Goal: Task Accomplishment & Management: Complete application form

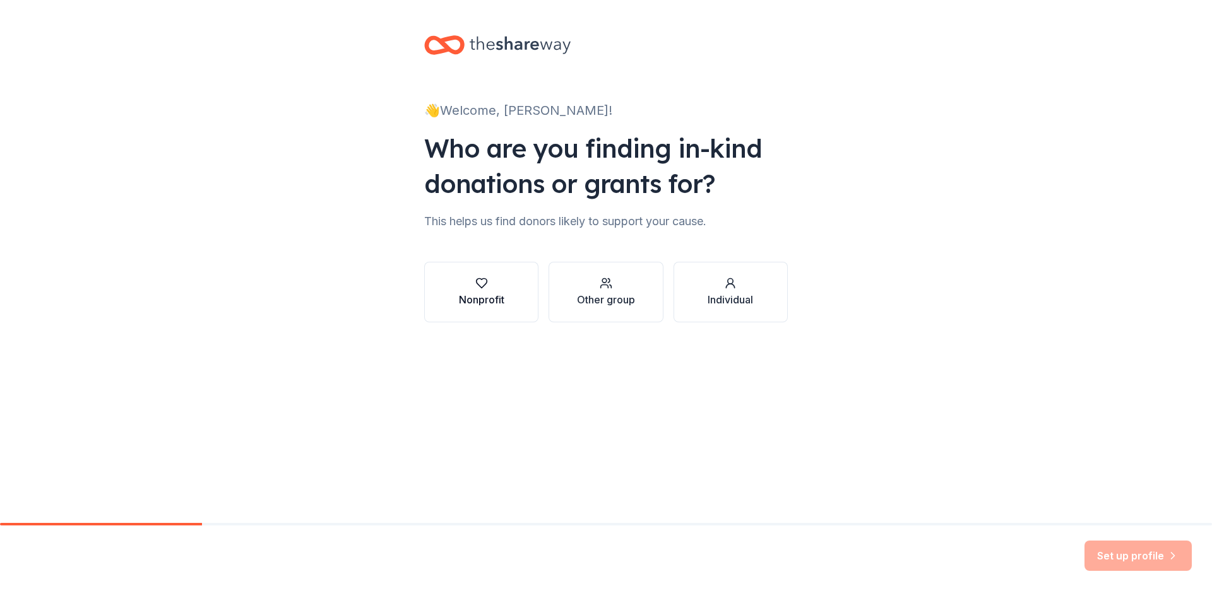
click at [473, 287] on div "button" at bounding box center [481, 283] width 45 height 13
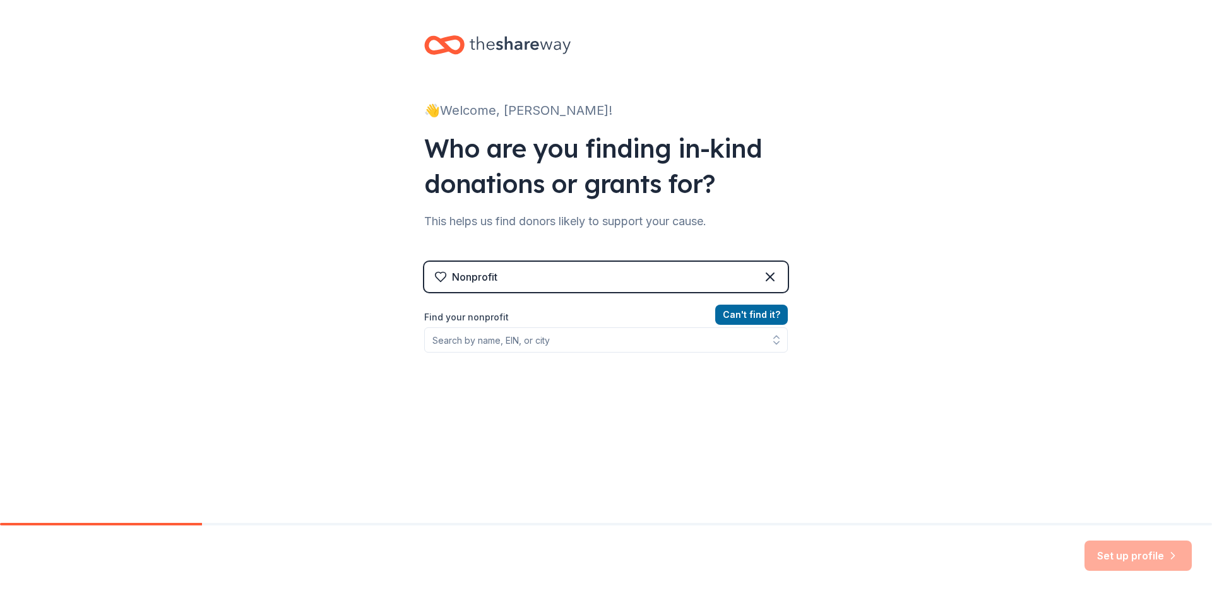
click at [482, 281] on div "Nonprofit" at bounding box center [474, 276] width 45 height 15
click at [648, 319] on label "Find your nonprofit" at bounding box center [605, 317] width 363 height 15
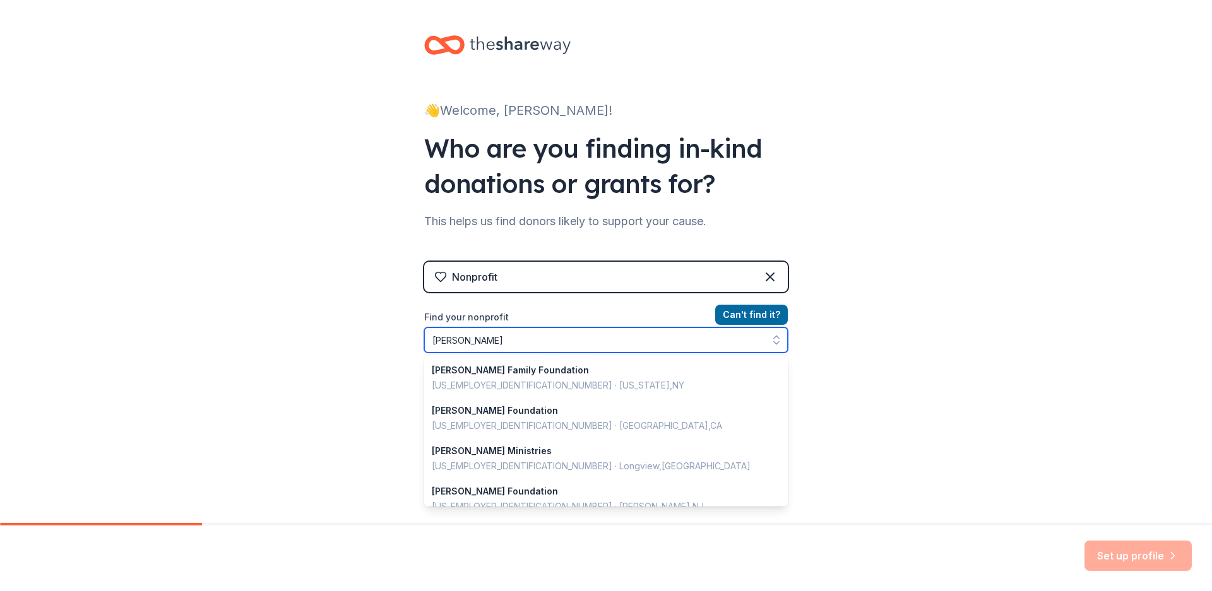
type input "[PERSON_NAME]"
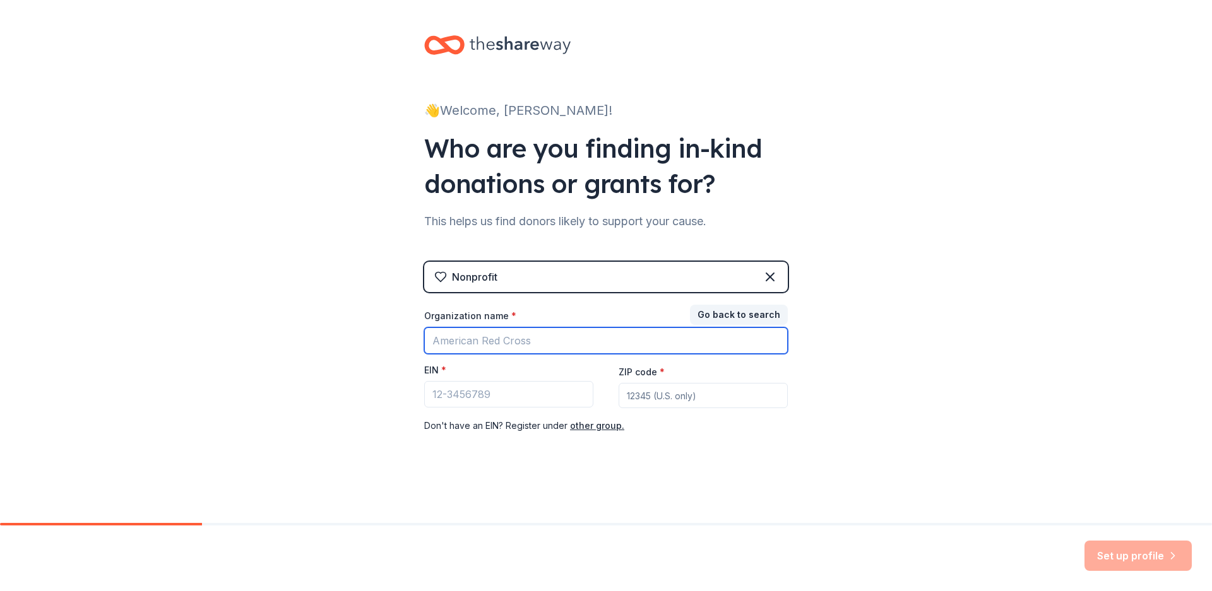
click at [577, 337] on input "Organization name *" at bounding box center [605, 341] width 363 height 27
type input "[PERSON_NAME] of dreams foundation inc"
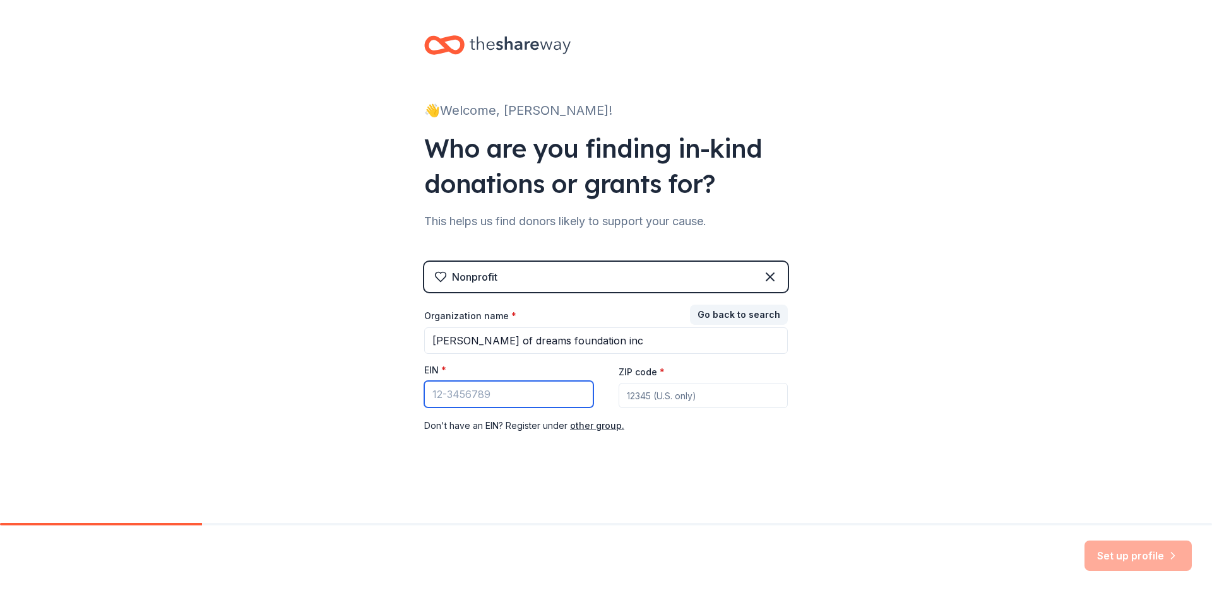
click at [502, 401] on input "EIN *" at bounding box center [508, 394] width 169 height 27
type input "[US_EMPLOYER_IDENTIFICATION_NUMBER]"
click at [723, 394] on input "ZIP code *" at bounding box center [702, 395] width 169 height 25
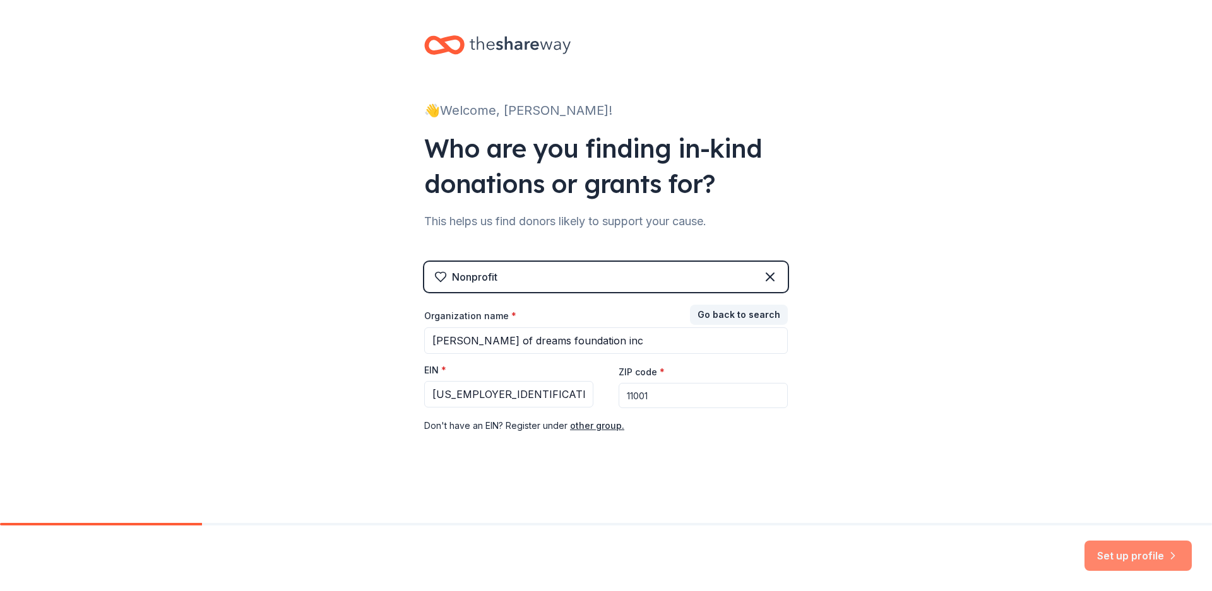
type input "11001"
click at [1125, 552] on button "Set up profile" at bounding box center [1137, 556] width 107 height 30
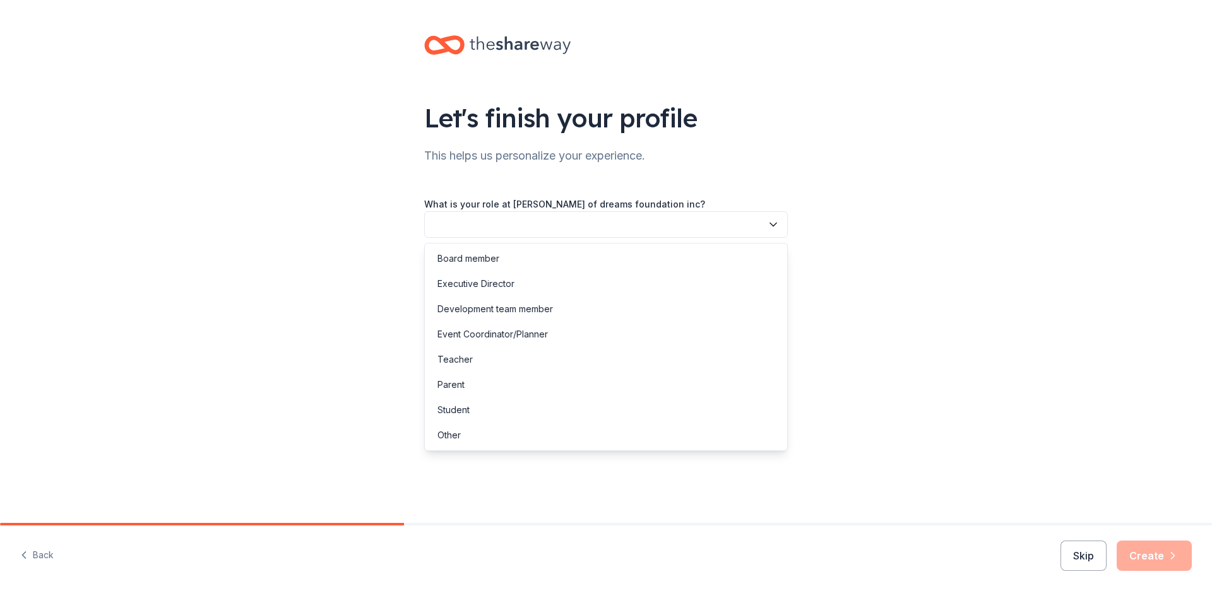
click at [511, 231] on button "button" at bounding box center [605, 224] width 363 height 27
click at [456, 435] on div "Other" at bounding box center [448, 435] width 23 height 15
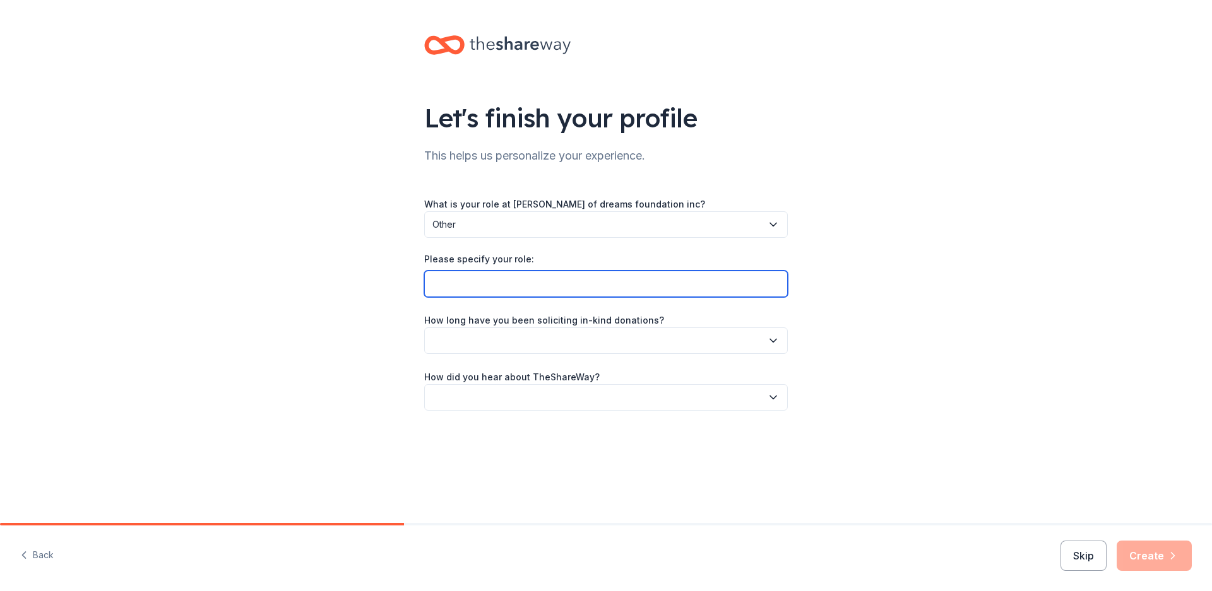
click at [497, 292] on input "Please specify your role:" at bounding box center [605, 284] width 363 height 27
type input "p"
type input "PRESIDENT"
click at [663, 339] on button "button" at bounding box center [605, 341] width 363 height 27
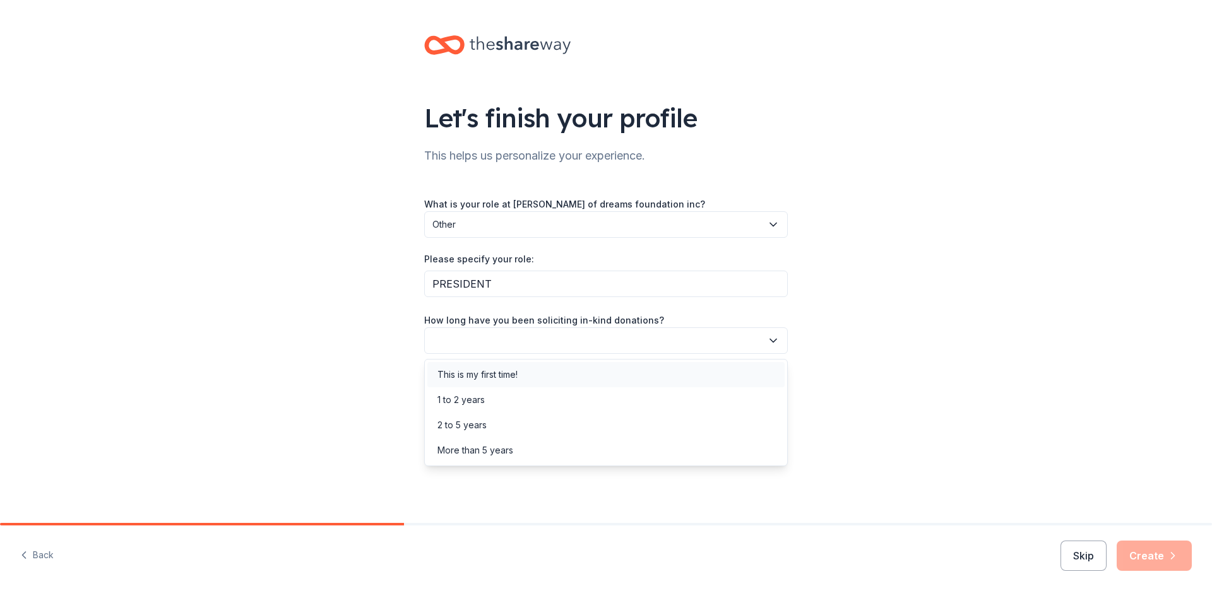
click at [454, 376] on div "This is my first time!" at bounding box center [477, 374] width 80 height 15
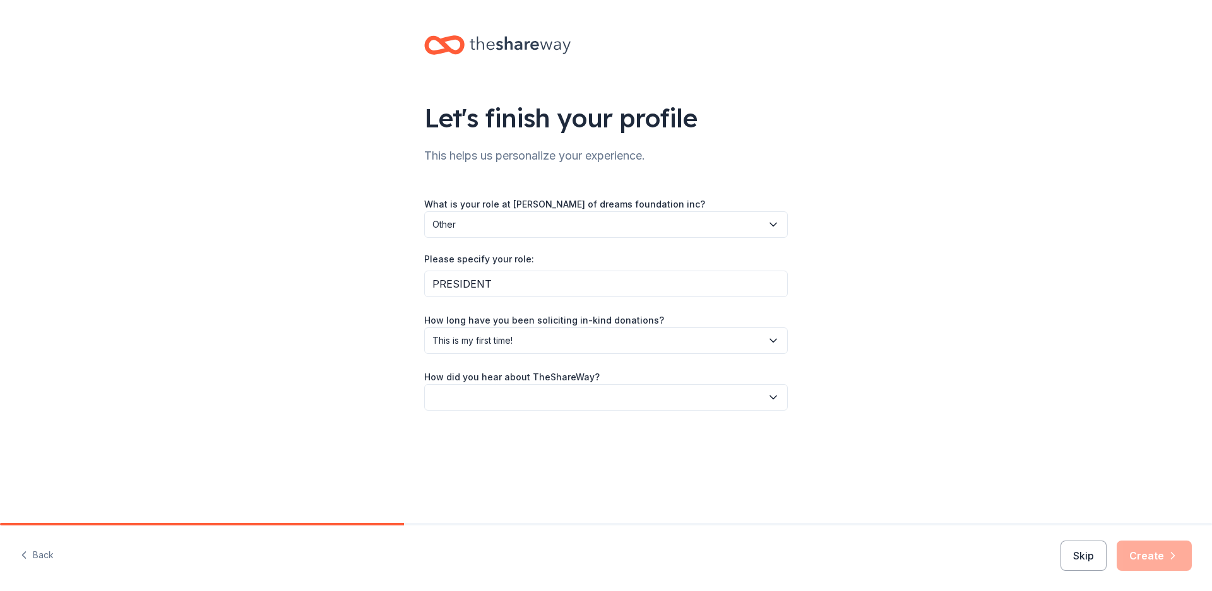
click at [513, 394] on button "button" at bounding box center [605, 397] width 363 height 27
click at [495, 454] on div "Online search" at bounding box center [605, 456] width 357 height 25
click at [1141, 558] on button "Create" at bounding box center [1153, 556] width 75 height 30
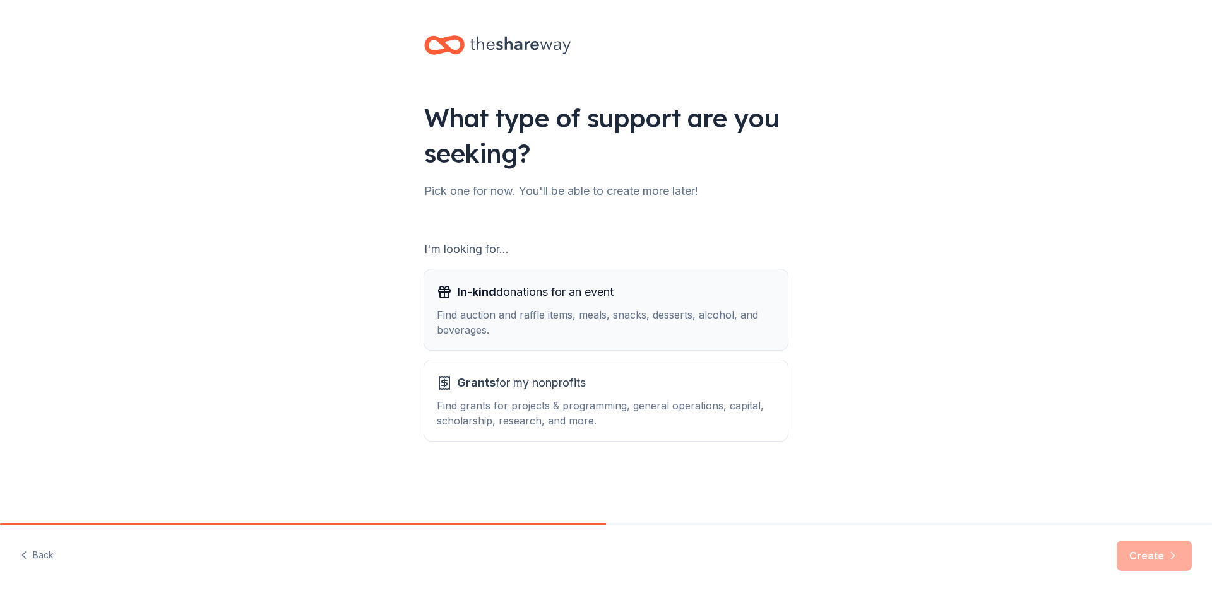
click at [570, 293] on span "In-kind donations for an event" at bounding box center [535, 292] width 156 height 20
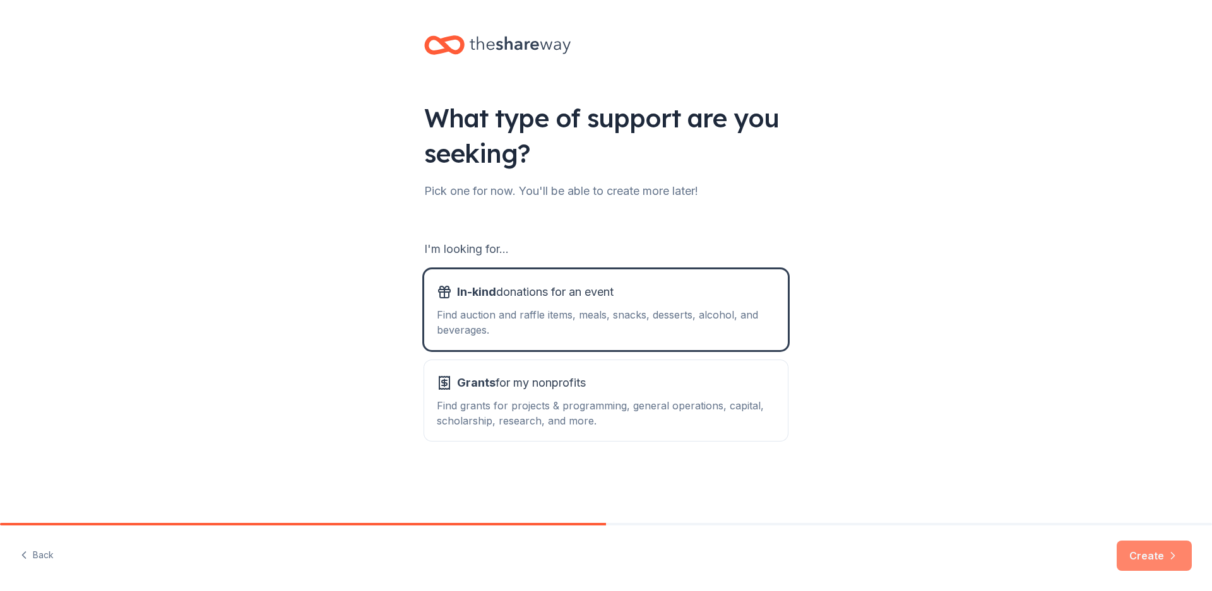
click at [1152, 551] on button "Create" at bounding box center [1153, 556] width 75 height 30
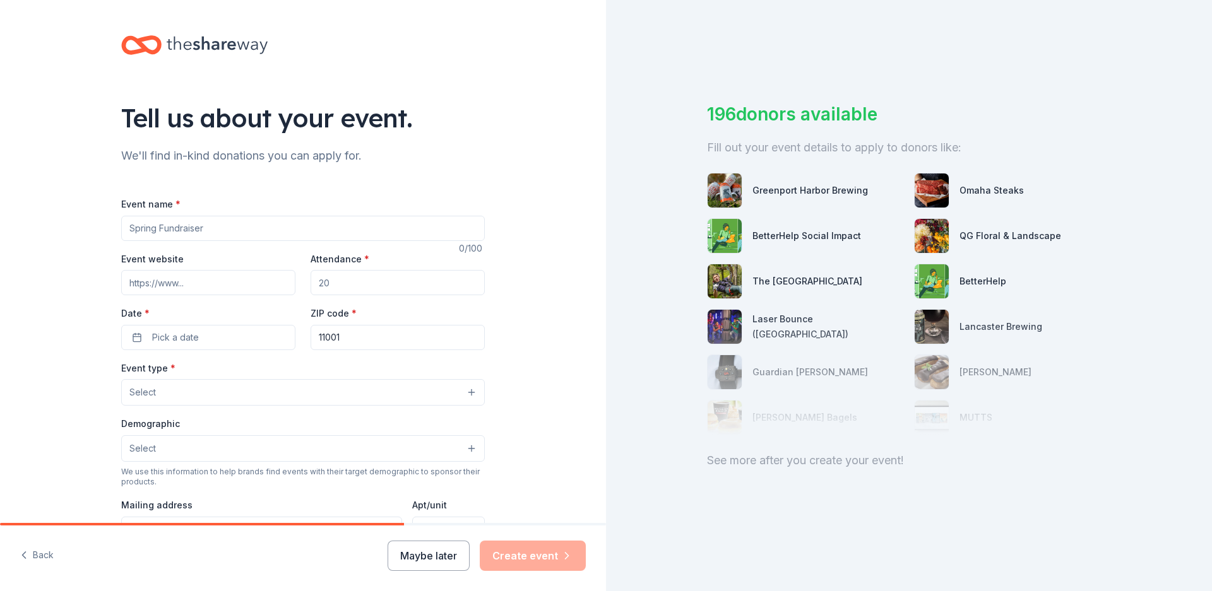
click at [285, 230] on input "Event name *" at bounding box center [302, 228] width 363 height 25
click at [232, 228] on input "Event name *" at bounding box center [302, 228] width 363 height 25
type input "REMEMBERING [PERSON_NAME]"
type input "130"
click at [300, 398] on button "Select" at bounding box center [302, 392] width 363 height 27
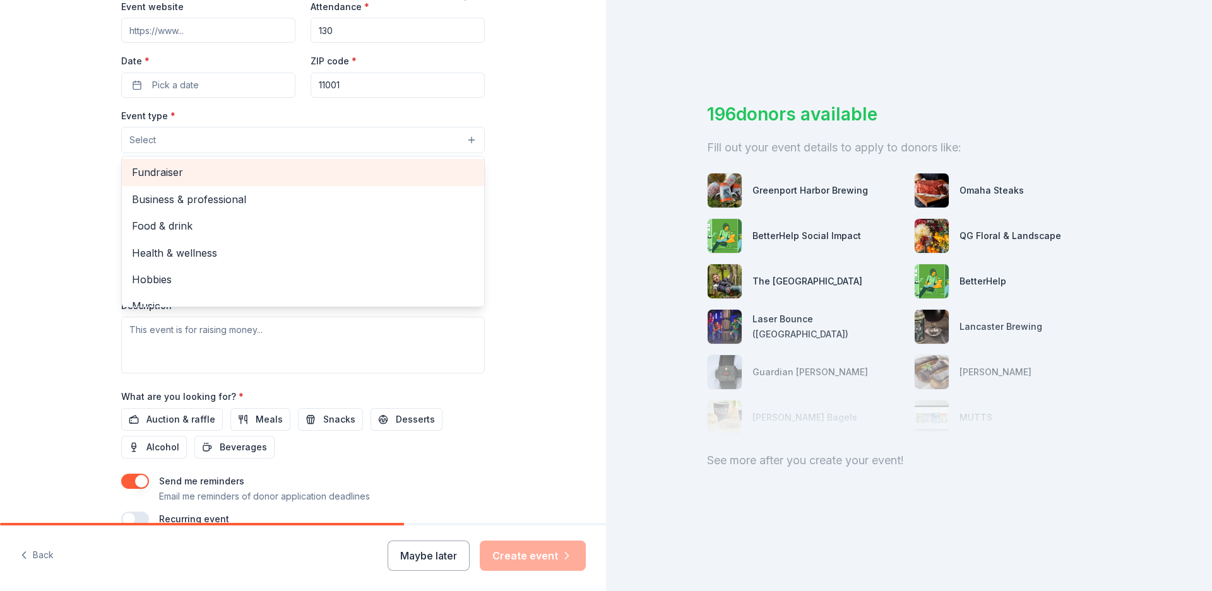
click at [279, 177] on span "Fundraiser" at bounding box center [303, 172] width 342 height 16
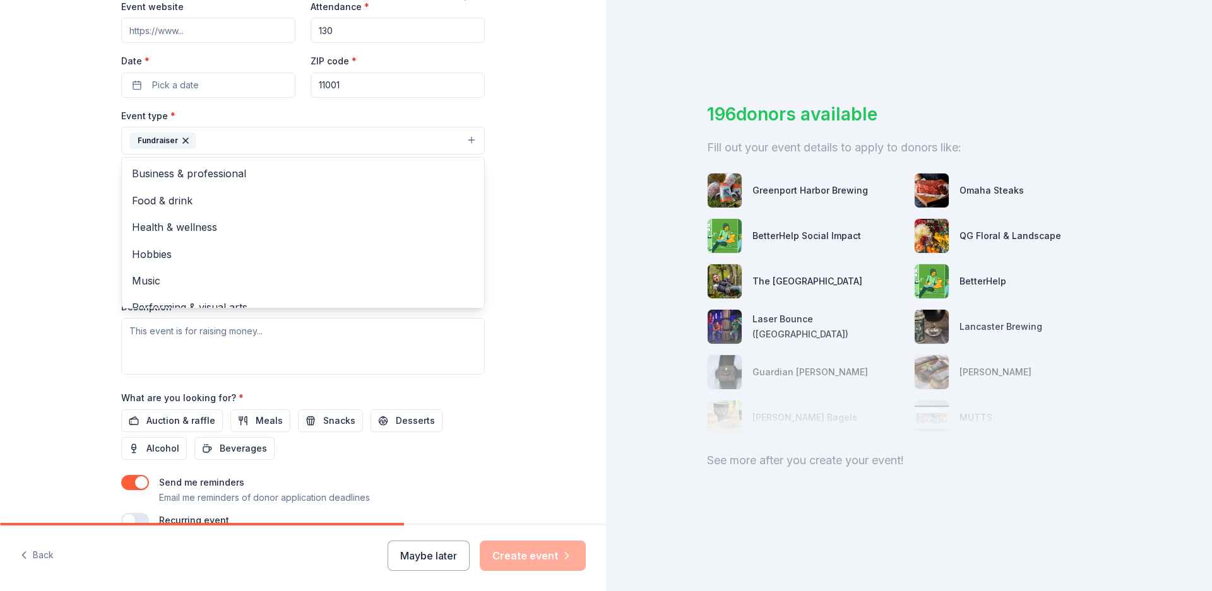
click at [86, 259] on div "Tell us about your event. We'll find in-kind donations you can apply for. Event…" at bounding box center [303, 168] width 606 height 841
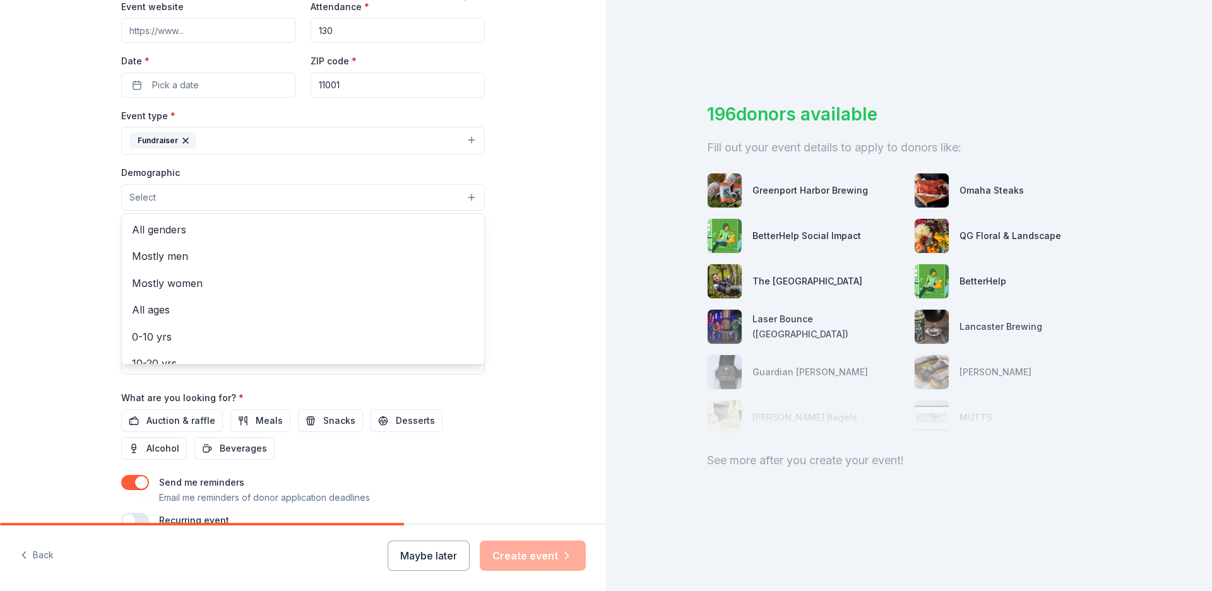
click at [216, 199] on button "Select" at bounding box center [302, 197] width 363 height 27
click at [172, 228] on span "All genders" at bounding box center [303, 229] width 342 height 16
click at [85, 249] on div "Tell us about your event. We'll find in-kind donations you can apply for. Event…" at bounding box center [303, 169] width 606 height 842
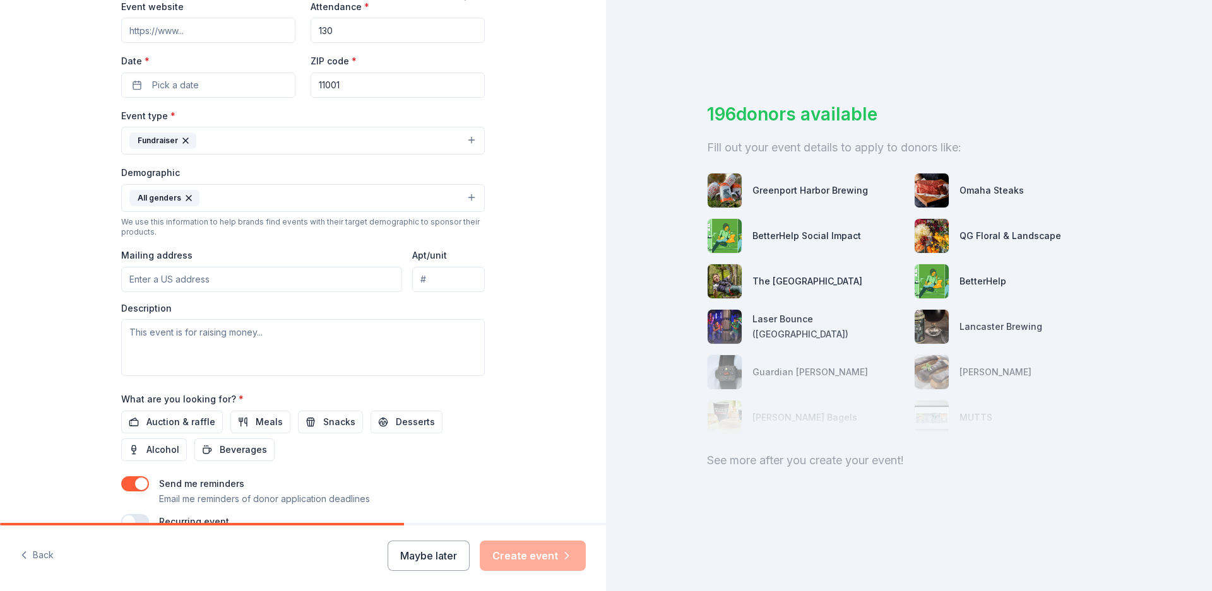
click at [313, 196] on button "All genders" at bounding box center [302, 198] width 363 height 28
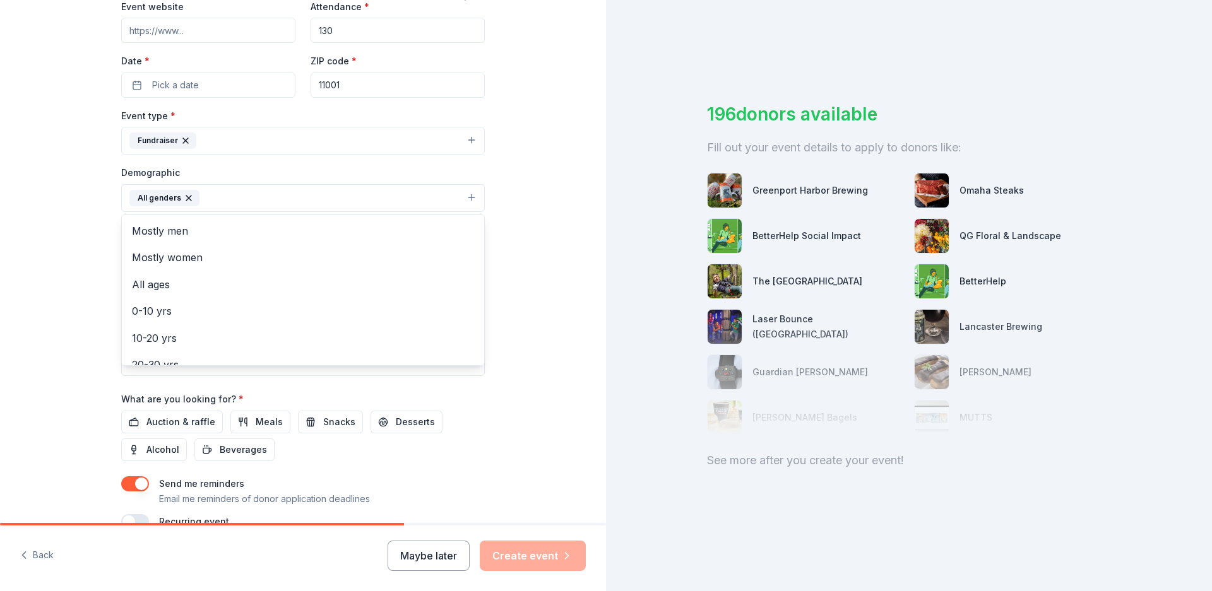
scroll to position [126, 0]
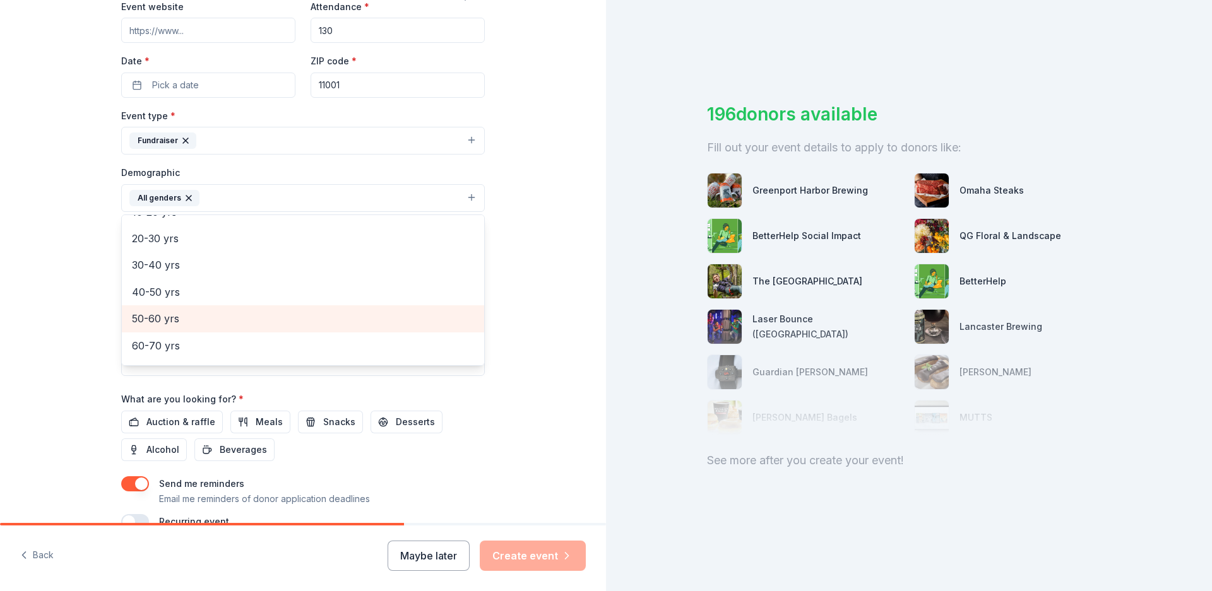
click at [208, 312] on span "50-60 yrs" at bounding box center [303, 318] width 342 height 16
click at [84, 285] on div "Tell us about your event. We'll find in-kind donations you can apply for. Event…" at bounding box center [303, 169] width 606 height 842
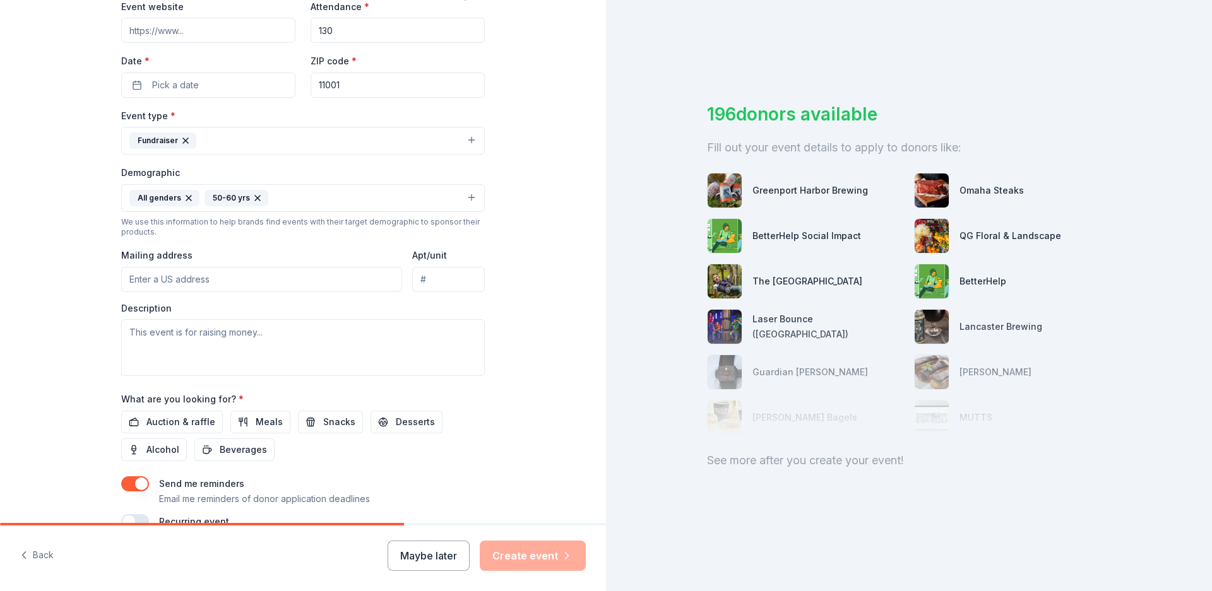
click at [198, 285] on input "Mailing address" at bounding box center [261, 279] width 281 height 25
type input "[STREET_ADDRESS]"
click at [101, 246] on div "Tell us about your event. We'll find in-kind donations you can apply for. Event…" at bounding box center [303, 169] width 404 height 842
click at [221, 334] on textarea at bounding box center [302, 347] width 363 height 57
paste textarea "Loremi dol sit ametco 8 adip eli Seddoeius. Te incid Utlabore (etdo magnaal en …"
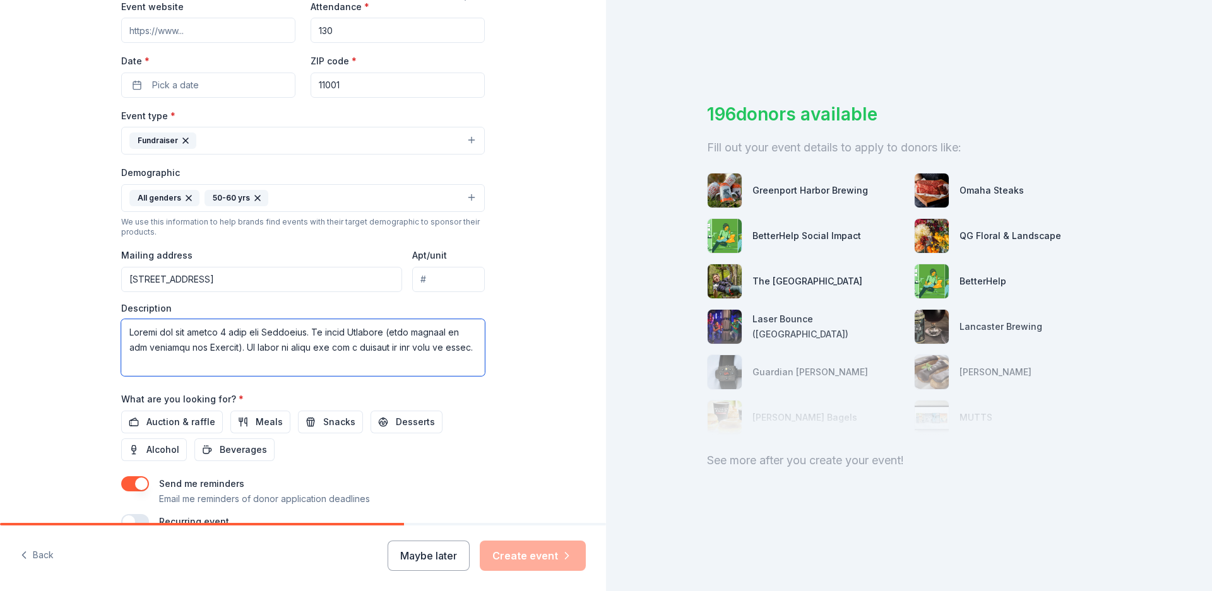
scroll to position [1765, 0]
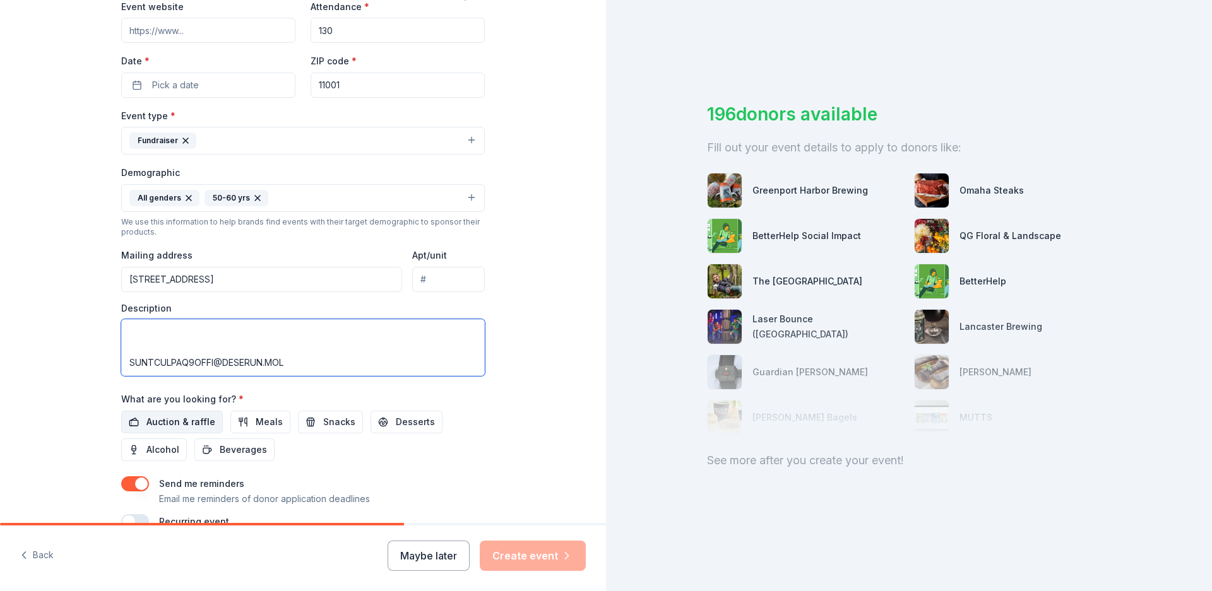
type textarea "Loremi dol sit ametco 8 adip eli Seddoeius. Te incid Utlabore (etdo magnaal en …"
click at [162, 422] on span "Auction & raffle" at bounding box center [180, 422] width 69 height 15
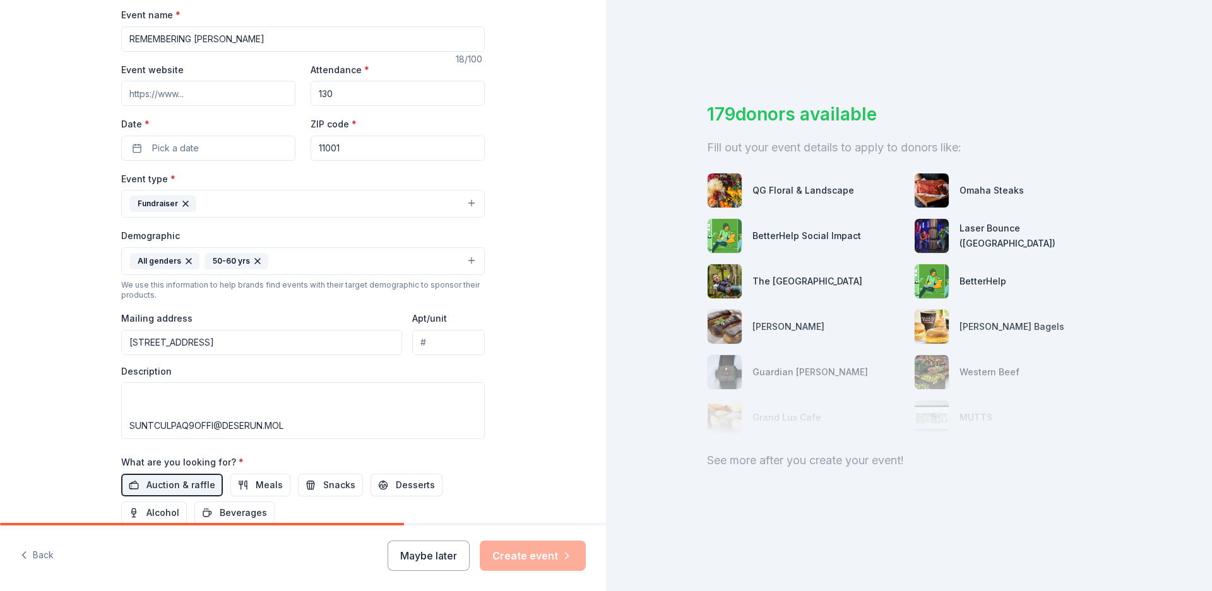
scroll to position [316, 0]
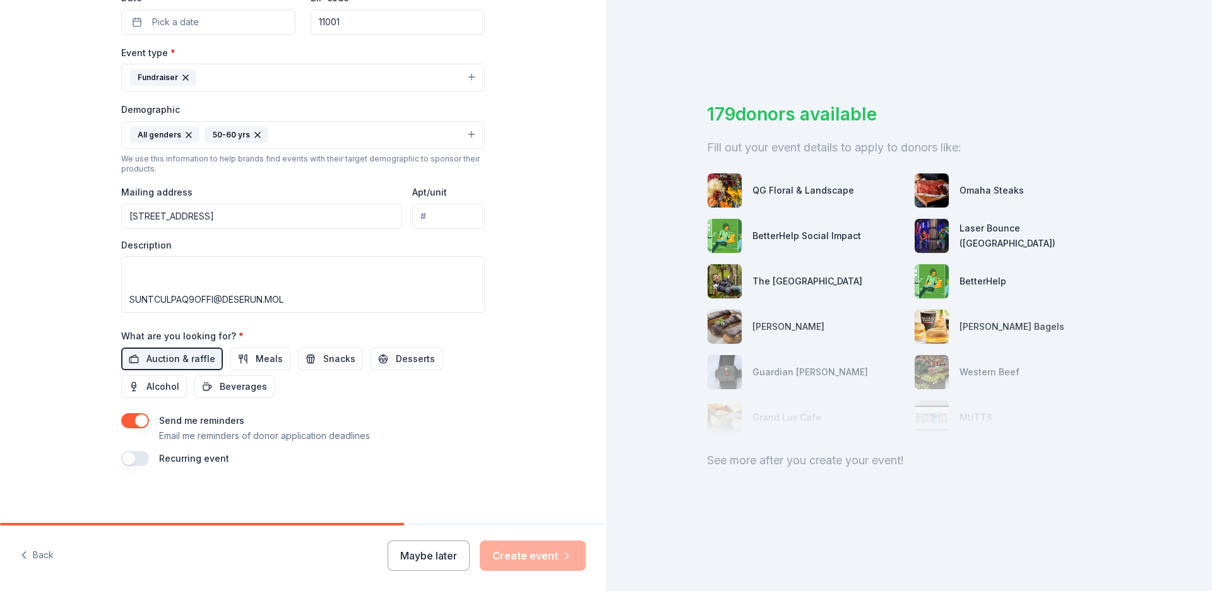
click at [526, 560] on div "Maybe later Create event" at bounding box center [486, 556] width 198 height 30
click at [138, 427] on button "button" at bounding box center [135, 420] width 28 height 15
click at [123, 418] on button "button" at bounding box center [135, 420] width 28 height 15
click at [122, 461] on button "button" at bounding box center [135, 458] width 28 height 15
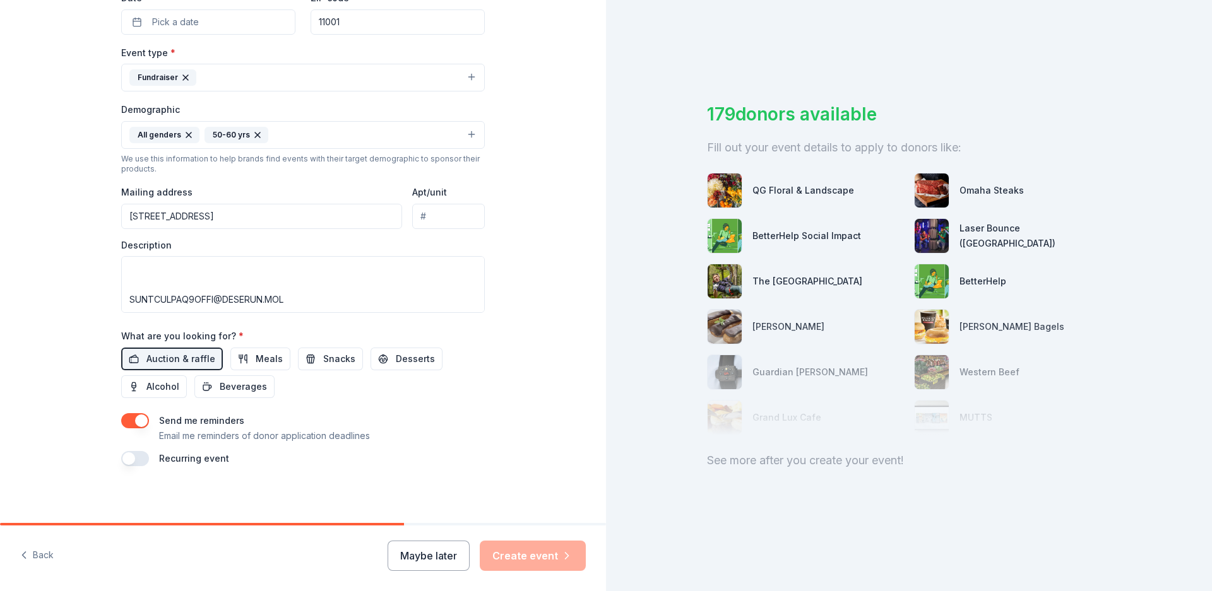
click at [136, 420] on button "button" at bounding box center [135, 420] width 28 height 15
click at [431, 556] on button "Maybe later" at bounding box center [428, 556] width 82 height 30
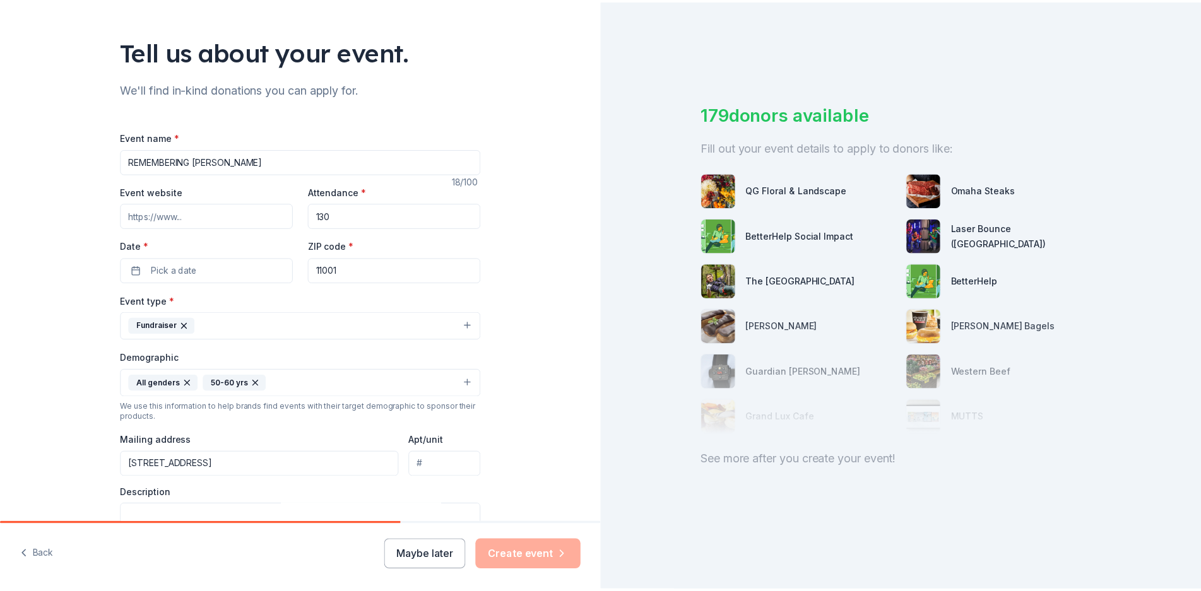
scroll to position [0, 0]
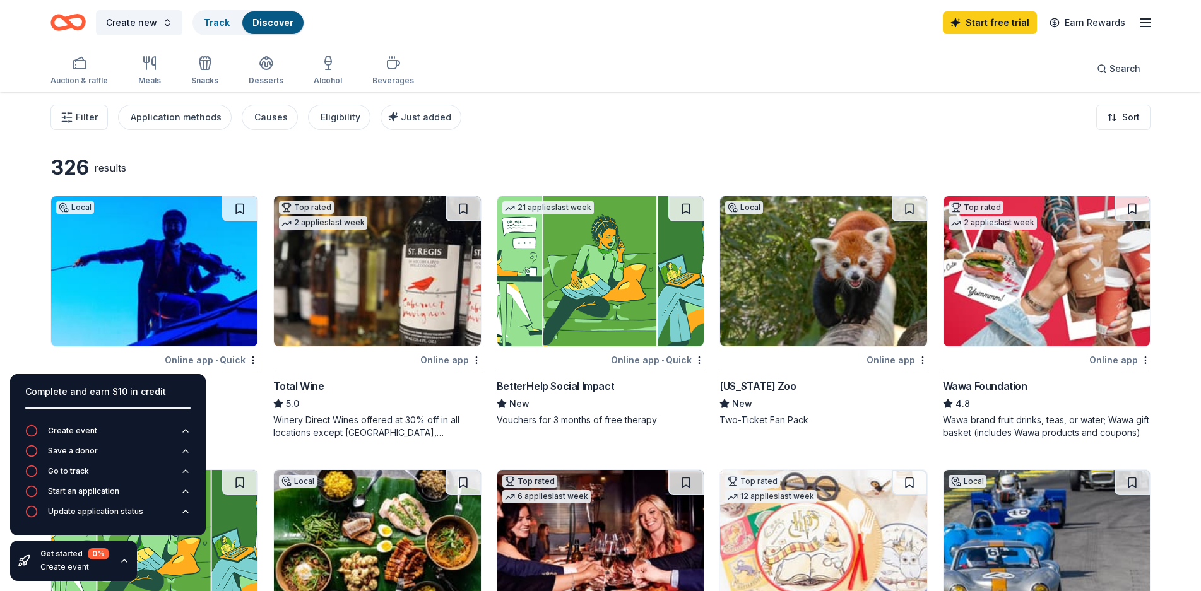
click at [690, 114] on div "Filter Application methods Causes Eligibility Just added Sort" at bounding box center [600, 117] width 1201 height 50
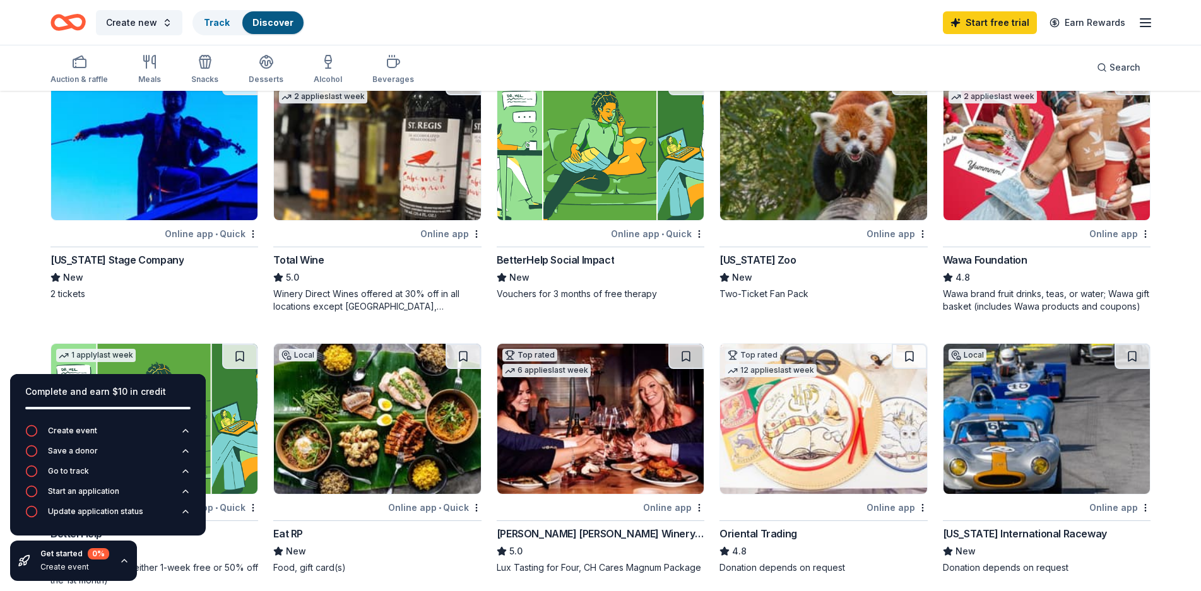
click at [452, 232] on div "Online app" at bounding box center [450, 234] width 61 height 16
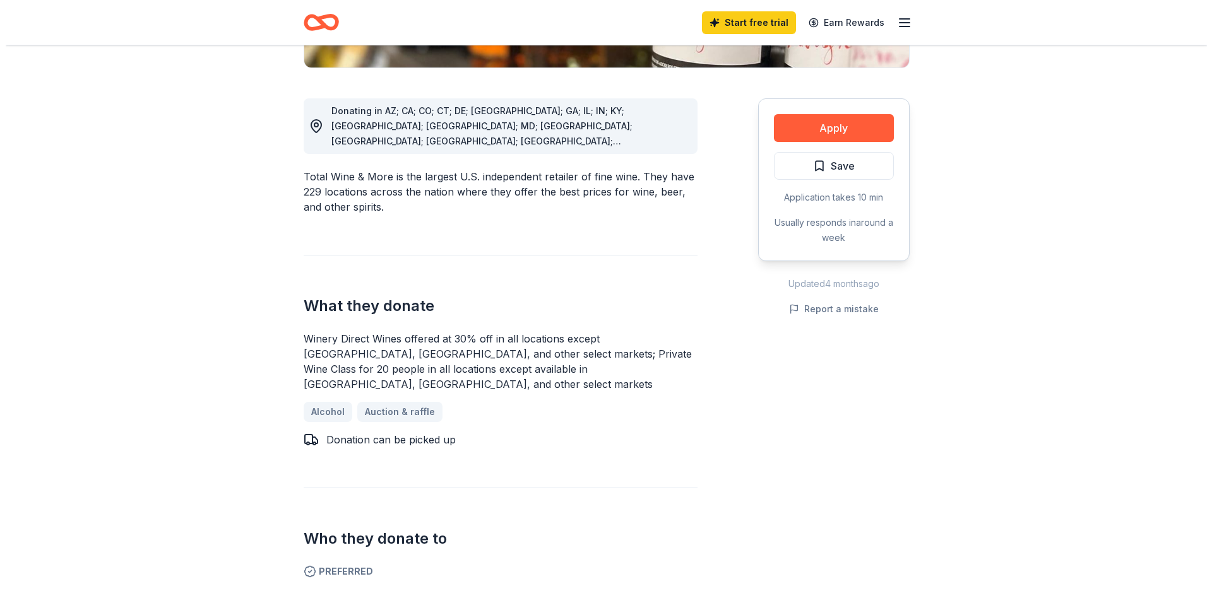
scroll to position [252, 0]
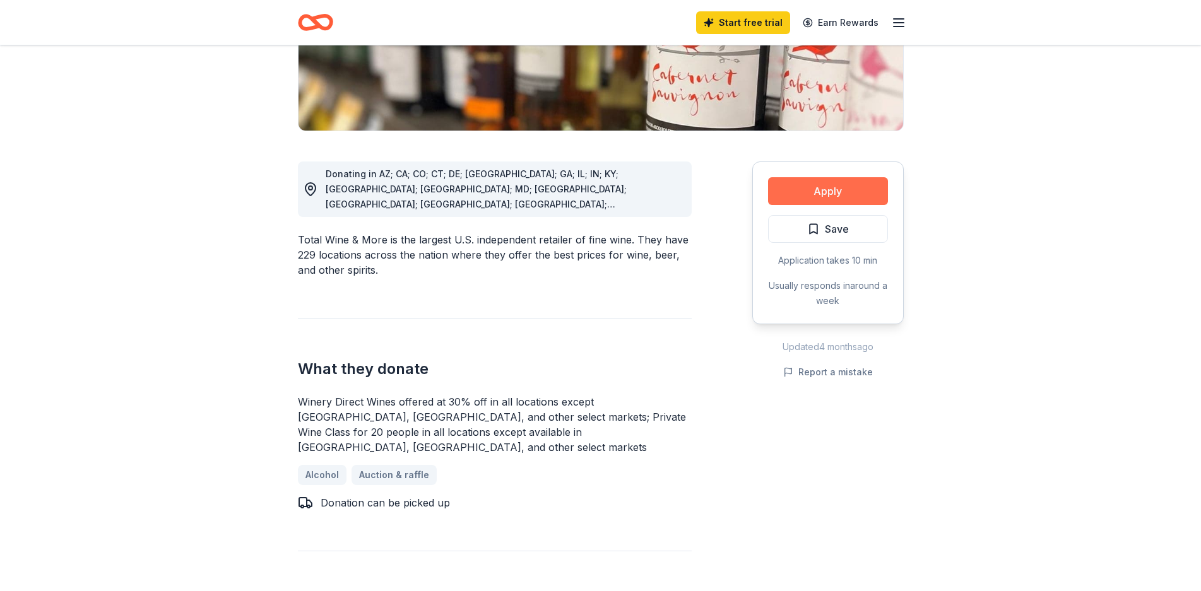
click at [847, 187] on button "Apply" at bounding box center [828, 191] width 120 height 28
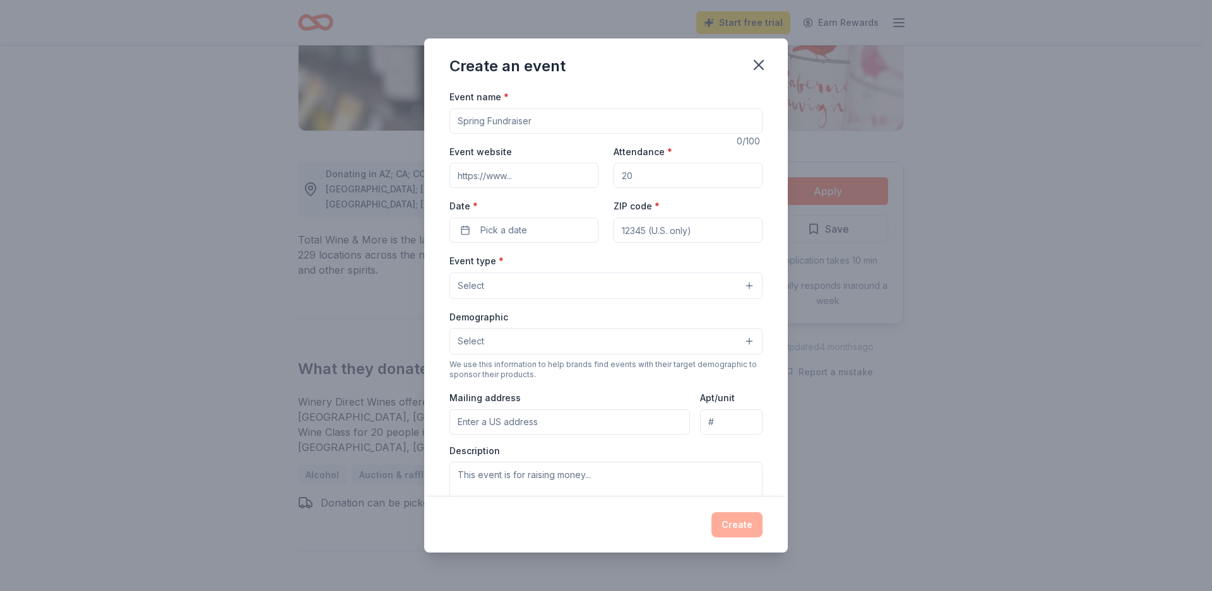
click at [505, 122] on input "Event name *" at bounding box center [605, 121] width 313 height 25
click at [601, 121] on input "Event name *" at bounding box center [605, 121] width 313 height 25
type input "REMEMBERING [PERSON_NAME]"
drag, startPoint x: 680, startPoint y: 169, endPoint x: 277, endPoint y: 171, distance: 403.2
click at [300, 173] on div "Create an event Event name * REMEMBERING STEVEN 18 /100 Event website Attendanc…" at bounding box center [606, 295] width 1212 height 591
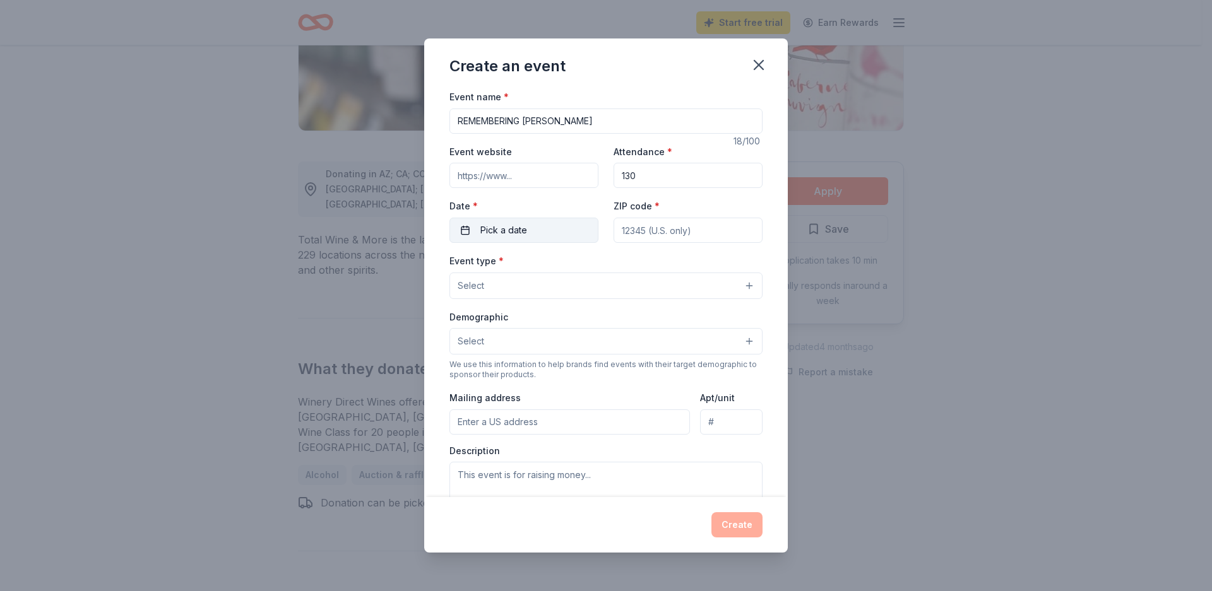
type input "130"
click at [515, 227] on span "Pick a date" at bounding box center [503, 230] width 47 height 15
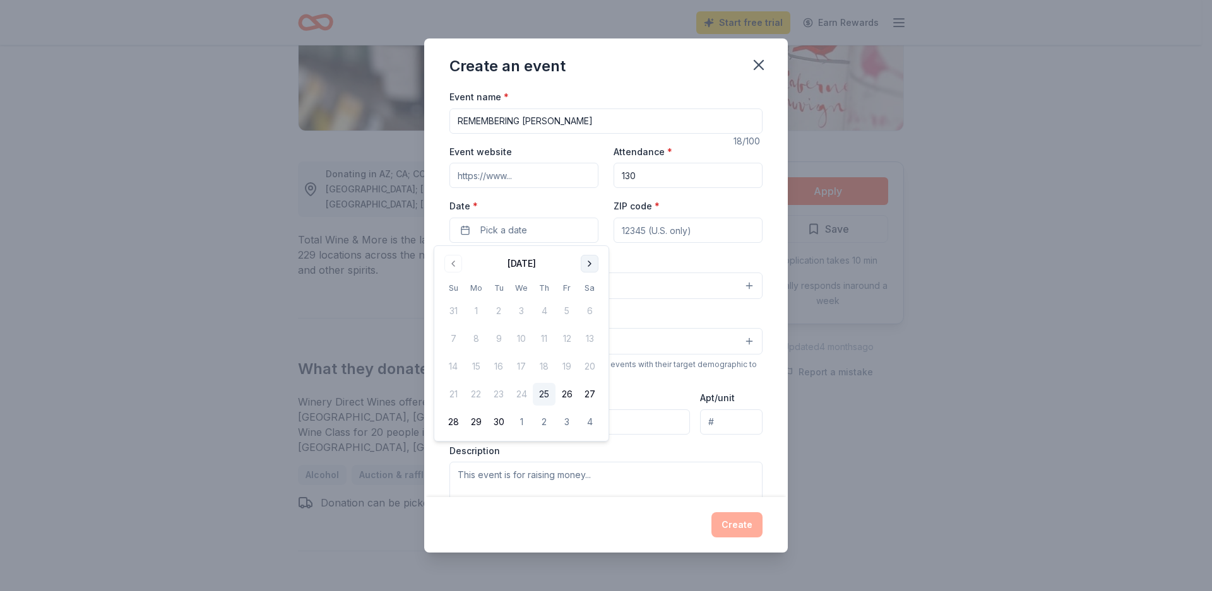
click at [584, 263] on button "Go to next month" at bounding box center [590, 264] width 18 height 18
click at [589, 309] on button "4" at bounding box center [589, 311] width 23 height 23
click at [443, 166] on div "Event name * REMEMBERING STEVEN 18 /100 Event website Attendance * 130 Date * 1…" at bounding box center [605, 293] width 363 height 408
click at [662, 233] on input "ZIP code *" at bounding box center [687, 230] width 149 height 25
type input "11001"
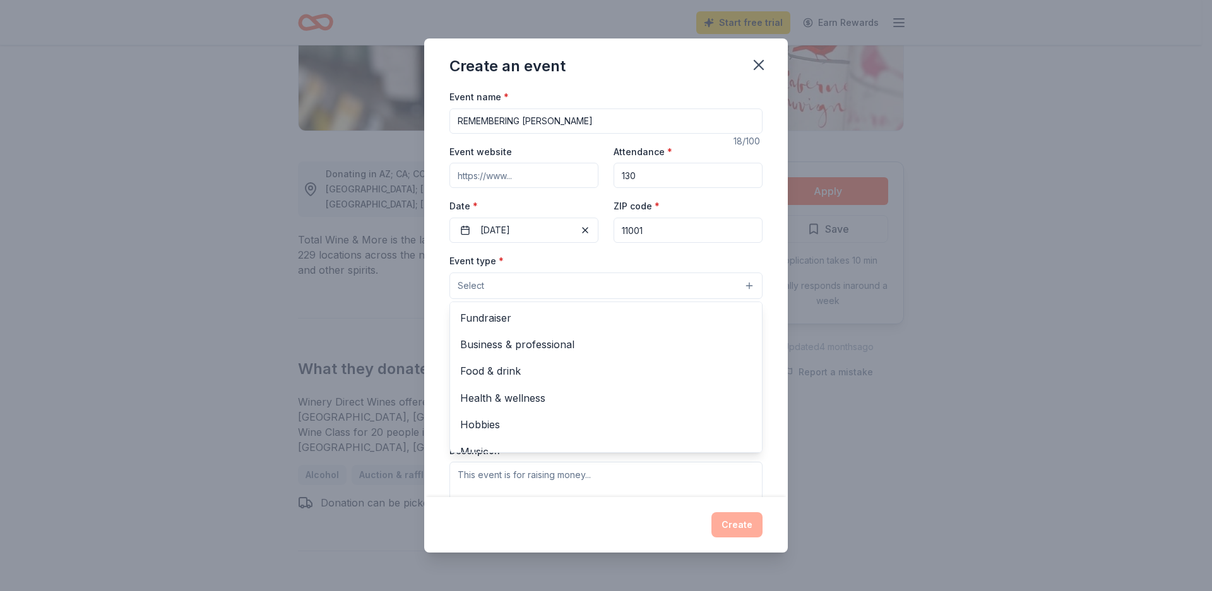
click at [567, 290] on button "Select" at bounding box center [605, 286] width 313 height 27
click at [515, 319] on span "Fundraiser" at bounding box center [606, 318] width 292 height 16
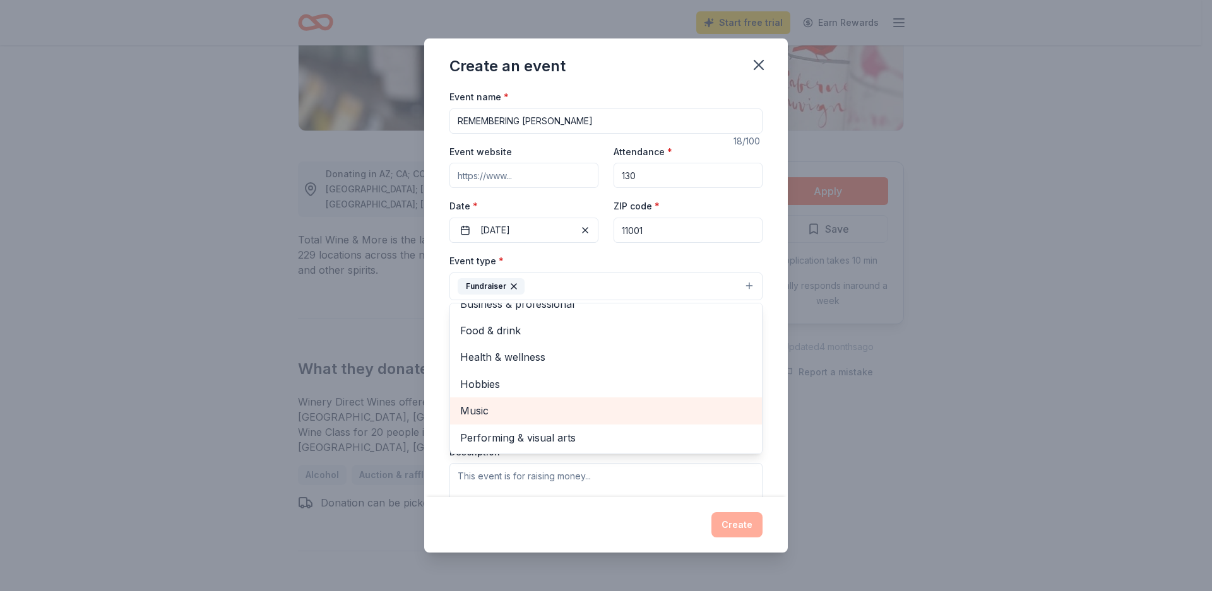
scroll to position [126, 0]
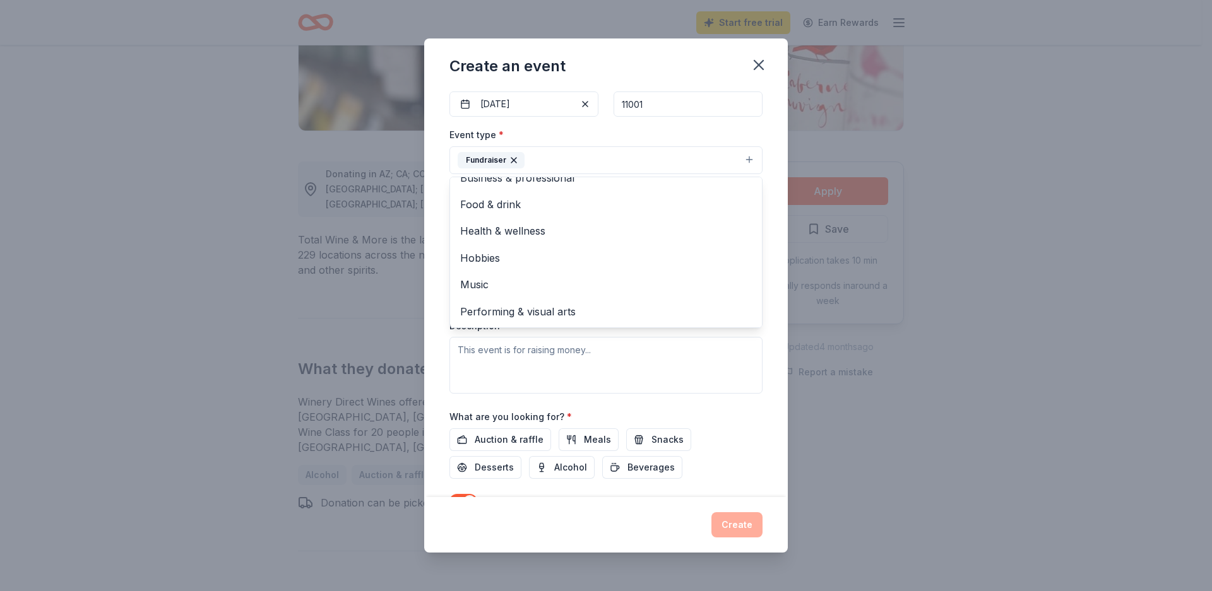
click at [437, 362] on div "Event name * REMEMBERING STEVEN 18 /100 Event website Attendance * 130 Date * 1…" at bounding box center [605, 293] width 363 height 408
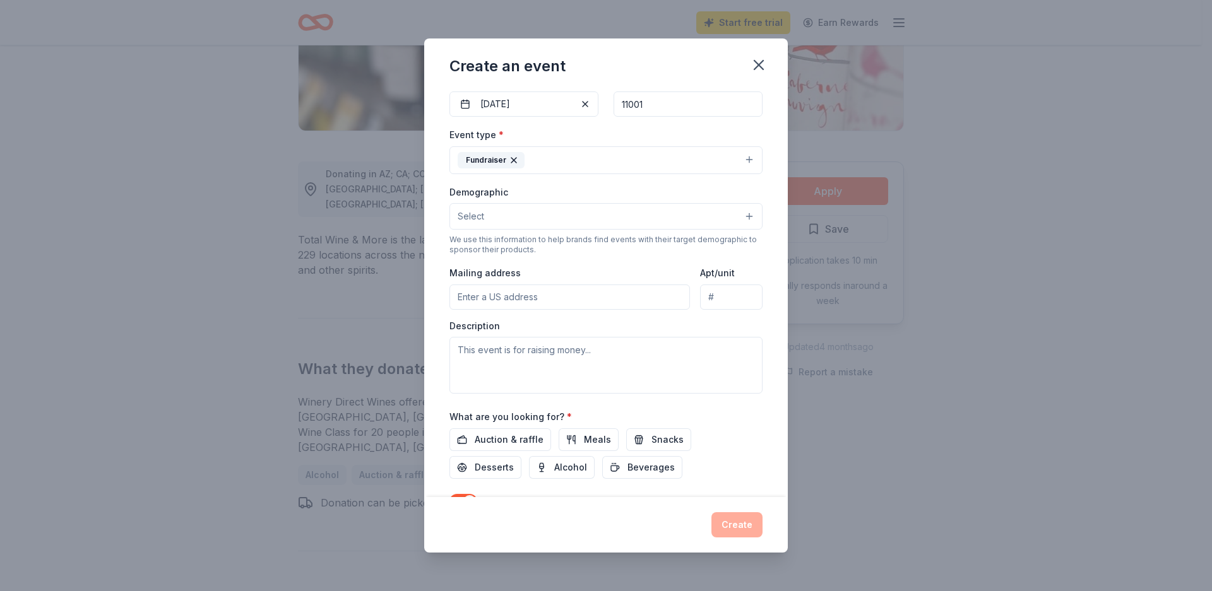
click at [486, 292] on input "Mailing address" at bounding box center [569, 297] width 240 height 25
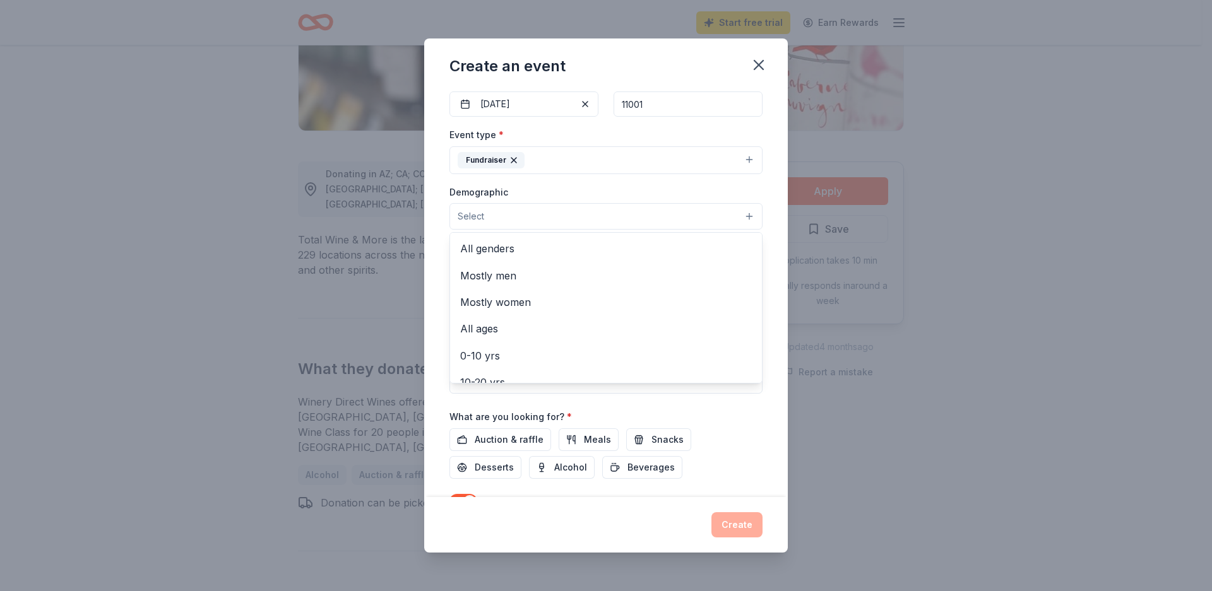
click at [582, 218] on button "Select" at bounding box center [605, 216] width 313 height 27
click at [513, 253] on span "All genders" at bounding box center [606, 248] width 292 height 16
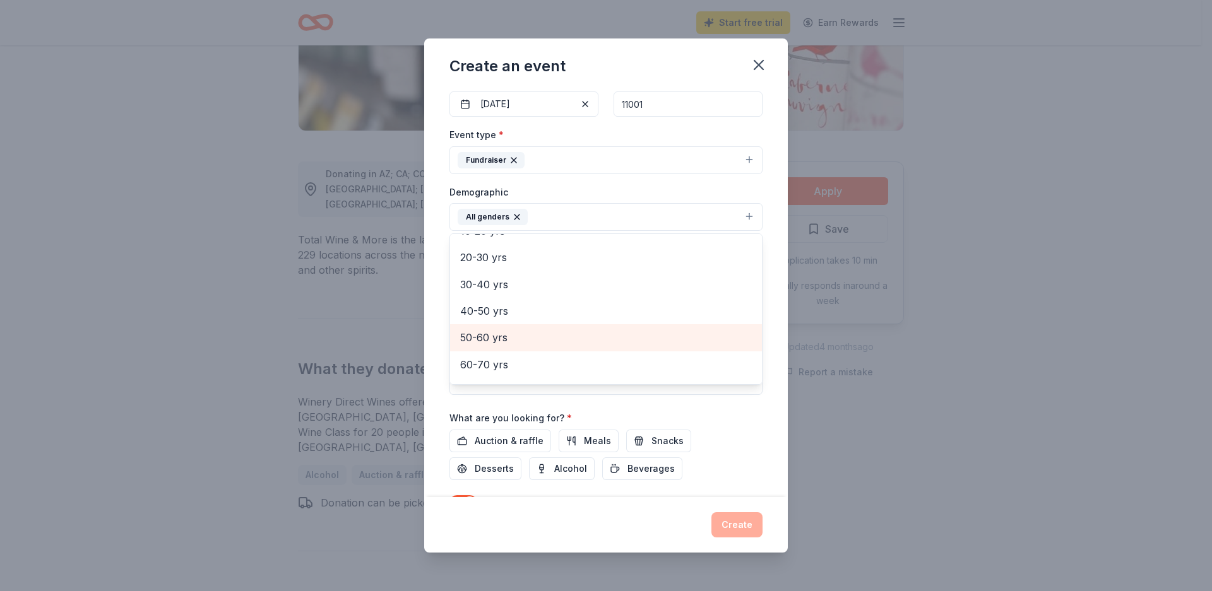
click at [500, 338] on span "50-60 yrs" at bounding box center [606, 337] width 292 height 16
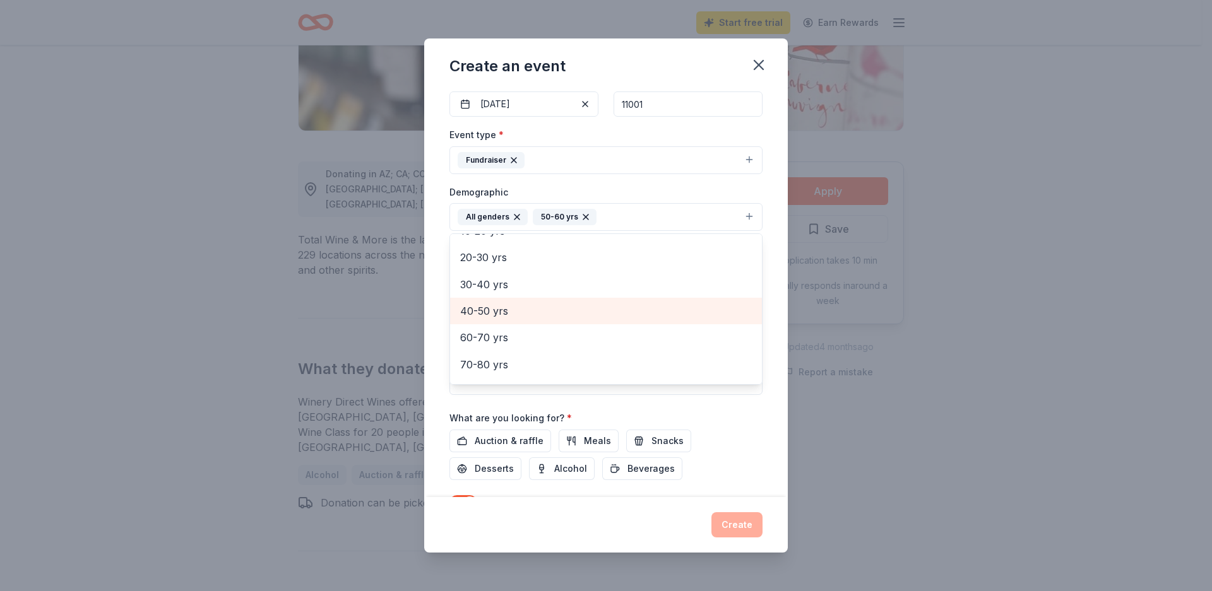
scroll to position [189, 0]
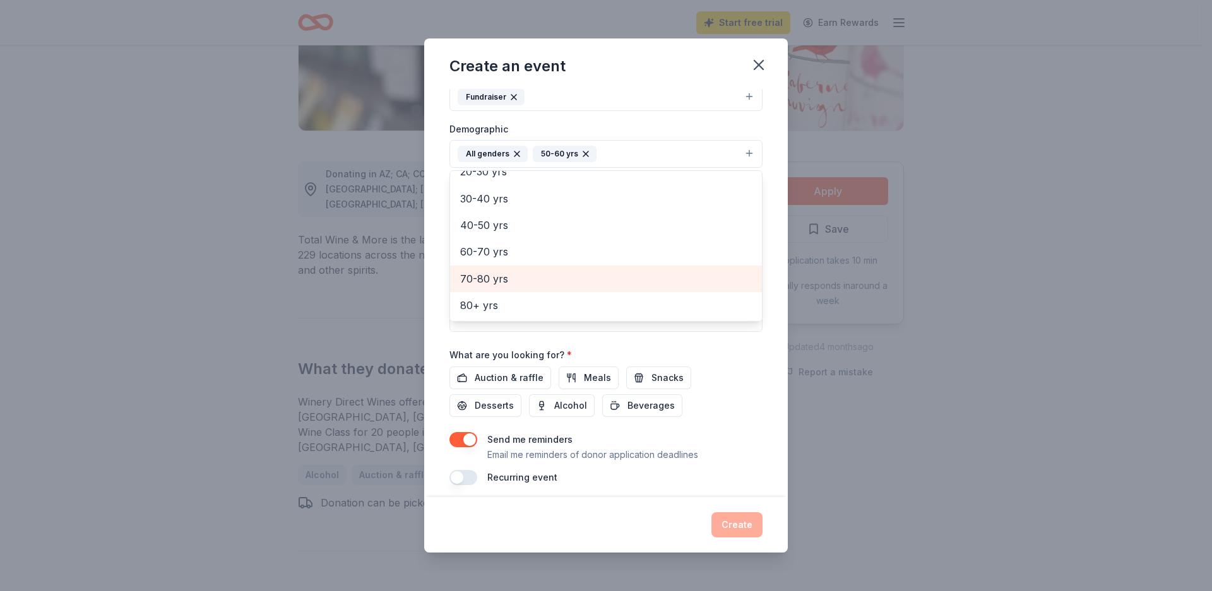
click at [437, 350] on div "Event name * REMEMBERING STEVEN 18 /100 Event website Attendance * 130 Date * 1…" at bounding box center [605, 293] width 363 height 408
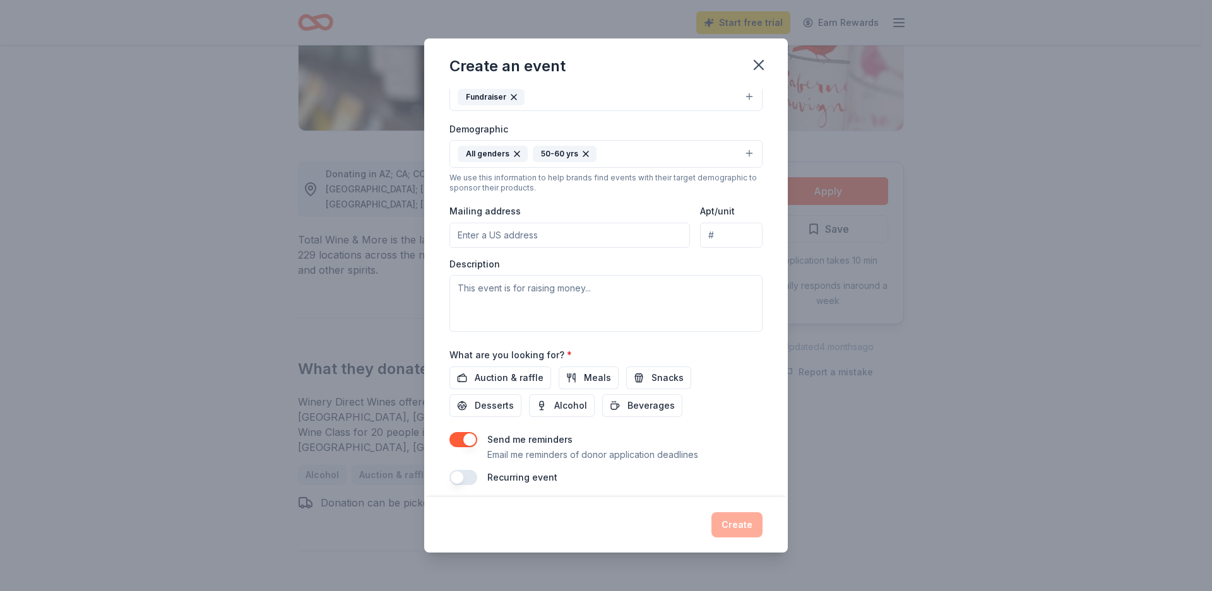
click at [543, 234] on input "Mailing address" at bounding box center [569, 235] width 240 height 25
type input "[STREET_ADDRESS]"
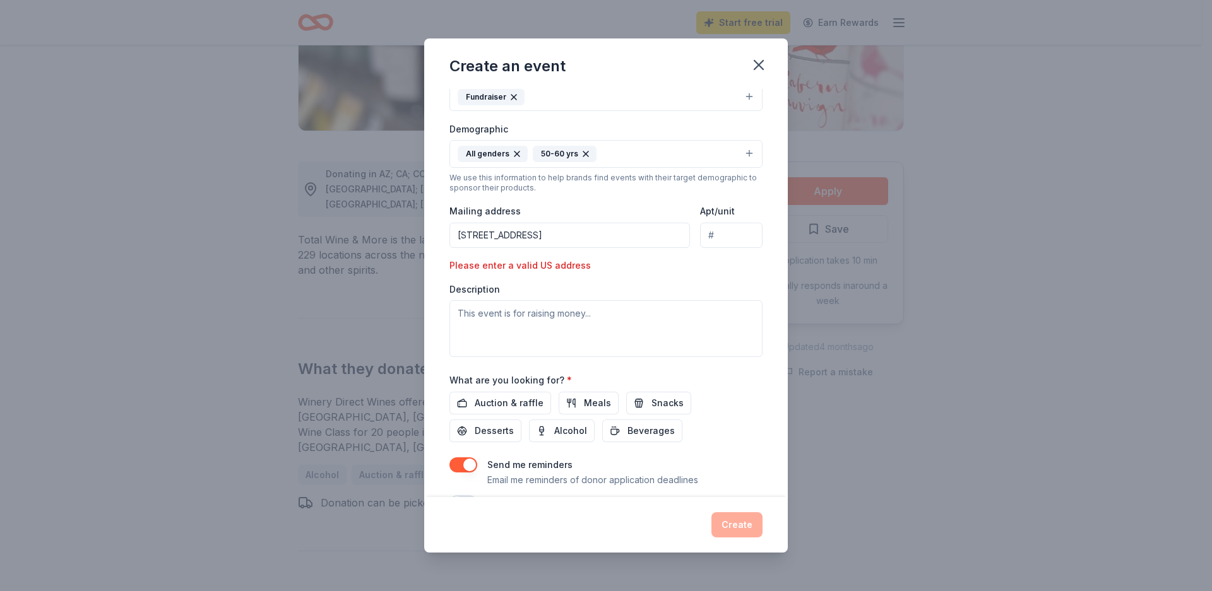
click at [566, 293] on div "Description" at bounding box center [605, 320] width 313 height 74
click at [553, 318] on textarea at bounding box center [605, 328] width 313 height 57
paste textarea "Loremi dol sit ametco 8 adip eli Seddoeius. Te incid Utlabore (etdo magnaal en …"
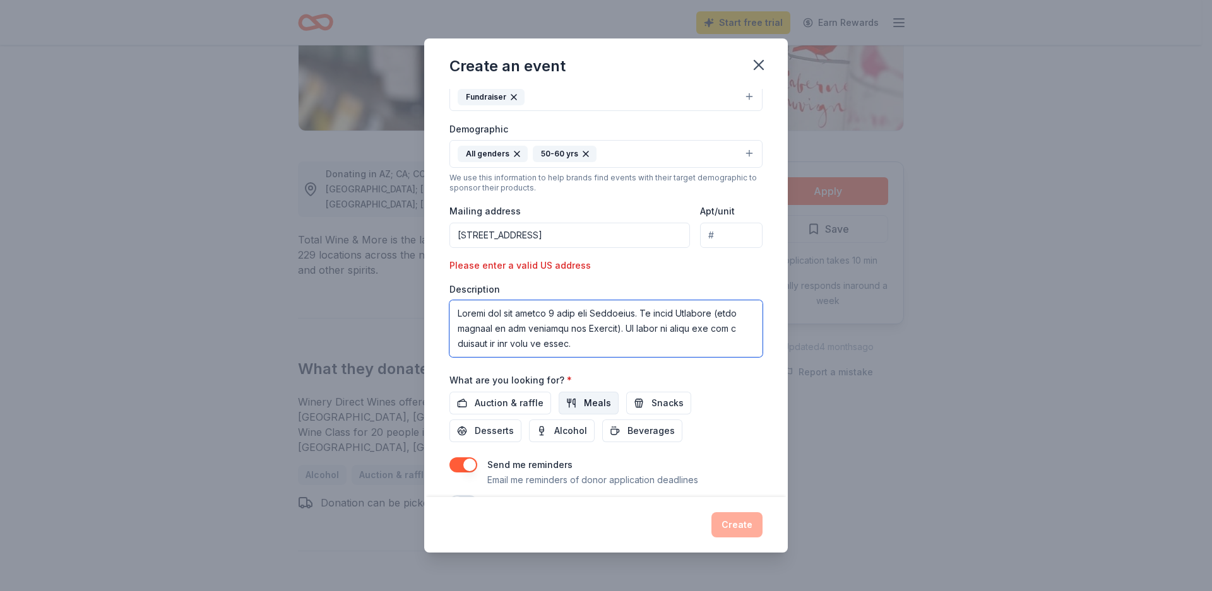
scroll to position [1856, 0]
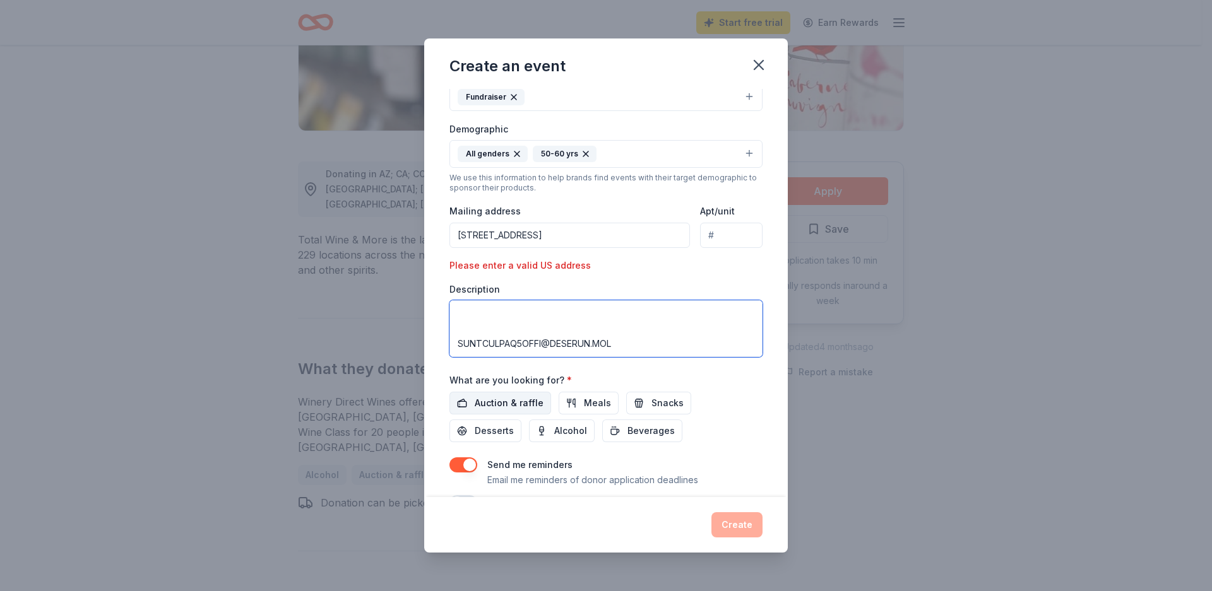
type textarea "Loremi dol sit ametco 8 adip eli Seddoeius. Te incid Utlabore (etdo magnaal en …"
click at [500, 402] on span "Auction & raffle" at bounding box center [509, 403] width 69 height 15
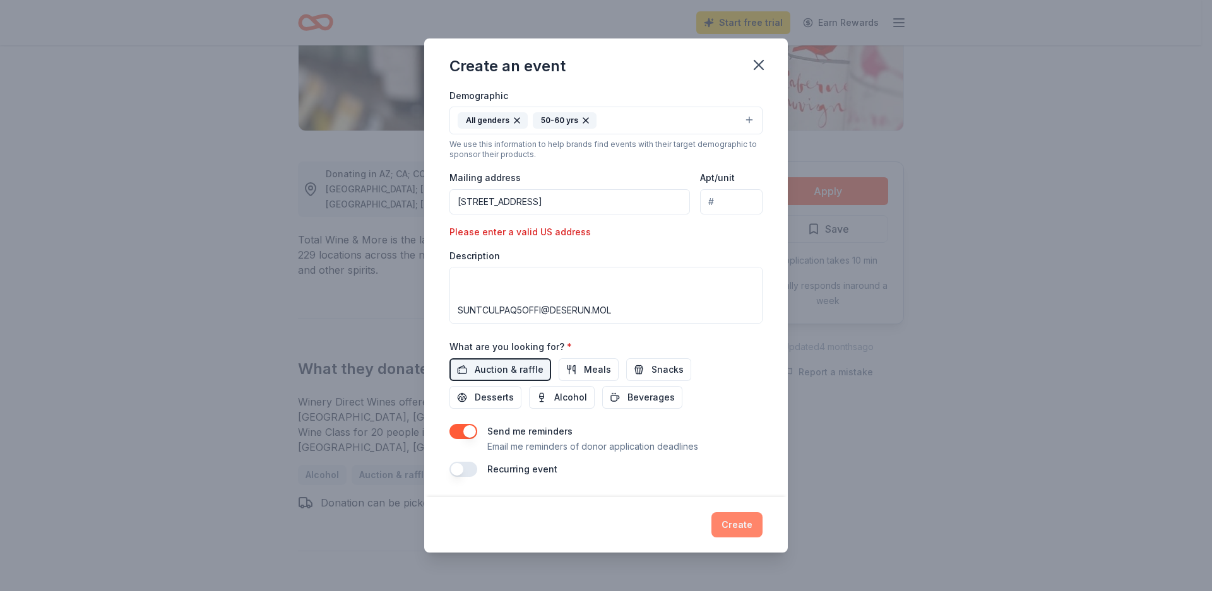
click at [735, 525] on button "Create" at bounding box center [736, 524] width 51 height 25
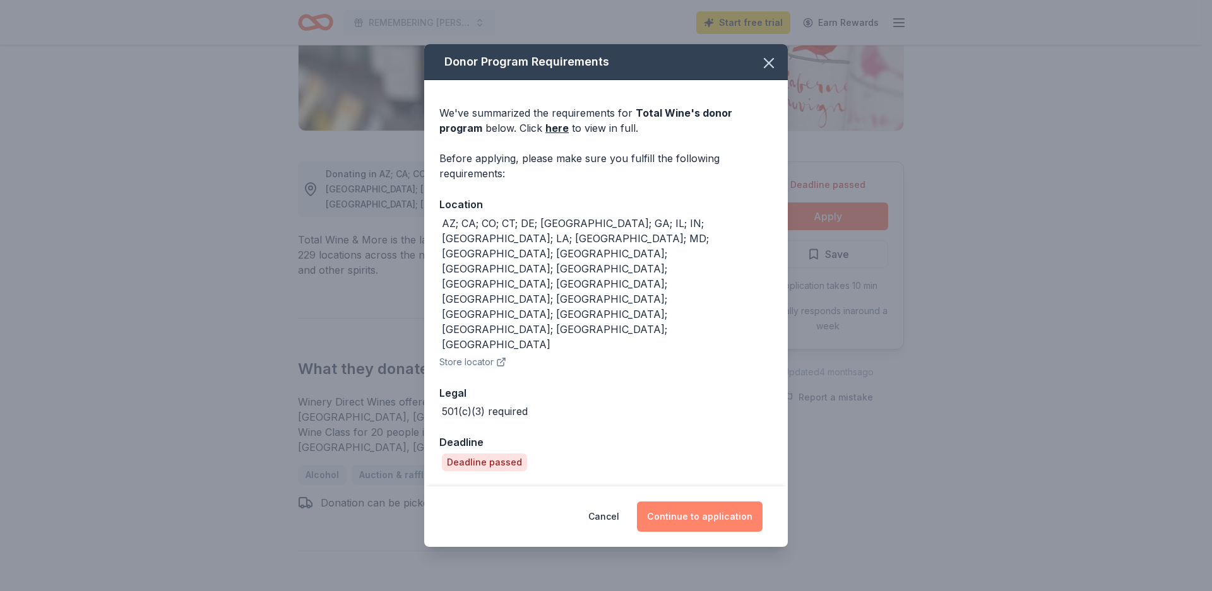
click at [697, 502] on button "Continue to application" at bounding box center [700, 517] width 126 height 30
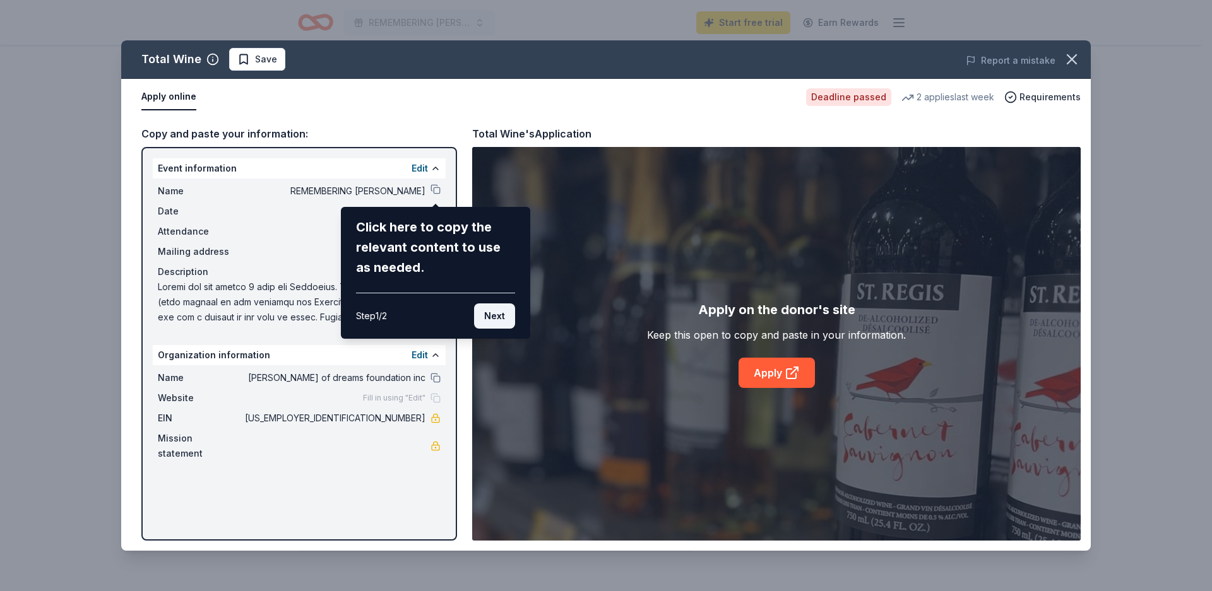
click at [488, 319] on button "Next" at bounding box center [494, 316] width 41 height 25
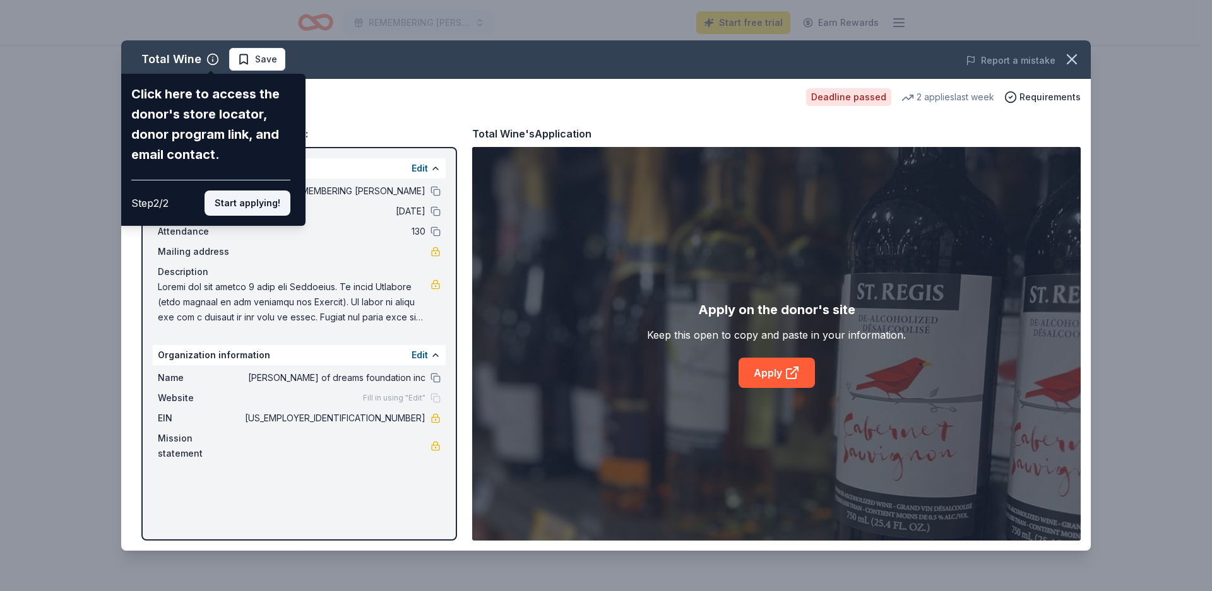
click at [254, 191] on button "Start applying!" at bounding box center [247, 203] width 86 height 25
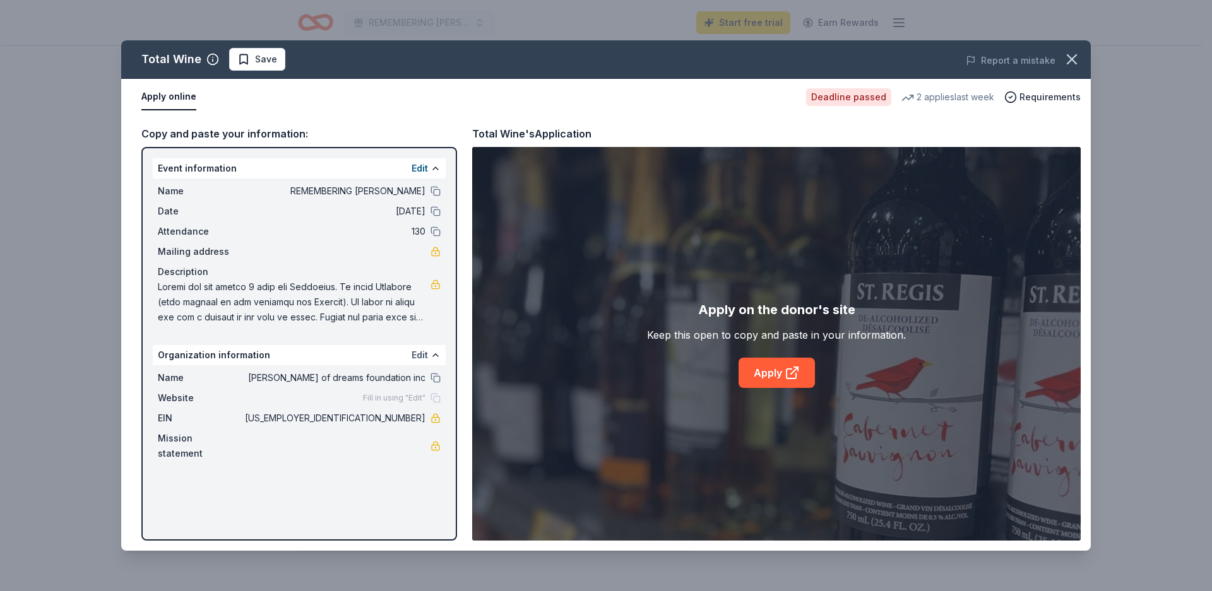
click at [422, 358] on button "Edit" at bounding box center [419, 355] width 16 height 15
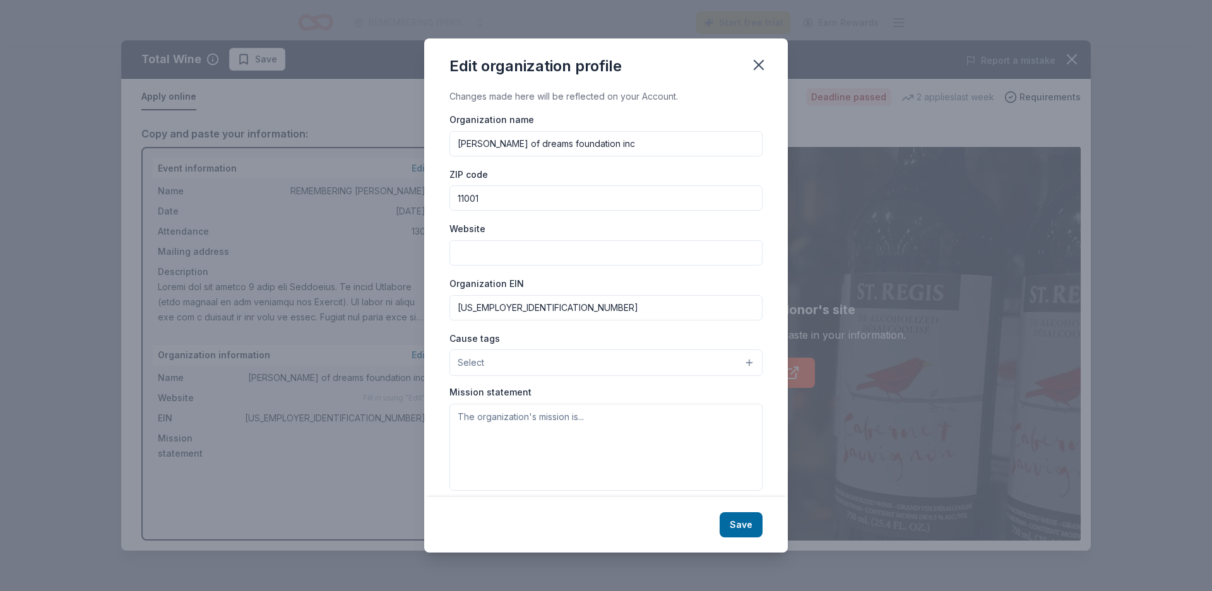
click at [512, 146] on input "[PERSON_NAME] of dreams foundation inc" at bounding box center [605, 143] width 313 height 25
type input "steven petillo fields of dreams foundation inc"
click at [735, 523] on button "Save" at bounding box center [740, 524] width 43 height 25
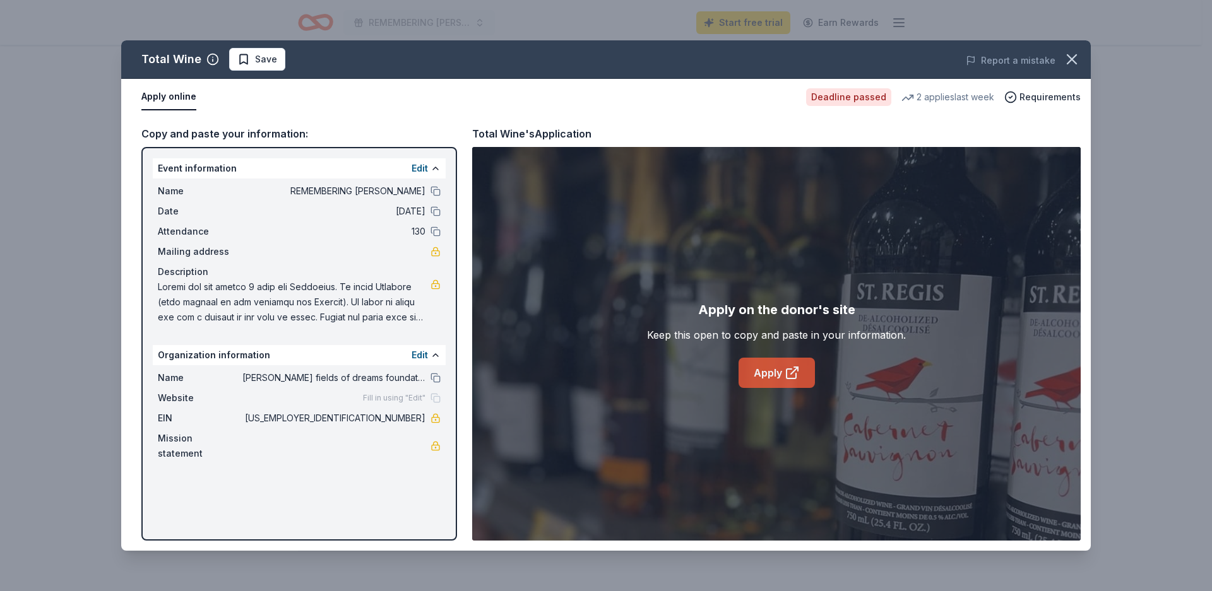
click at [786, 383] on link "Apply" at bounding box center [776, 373] width 76 height 30
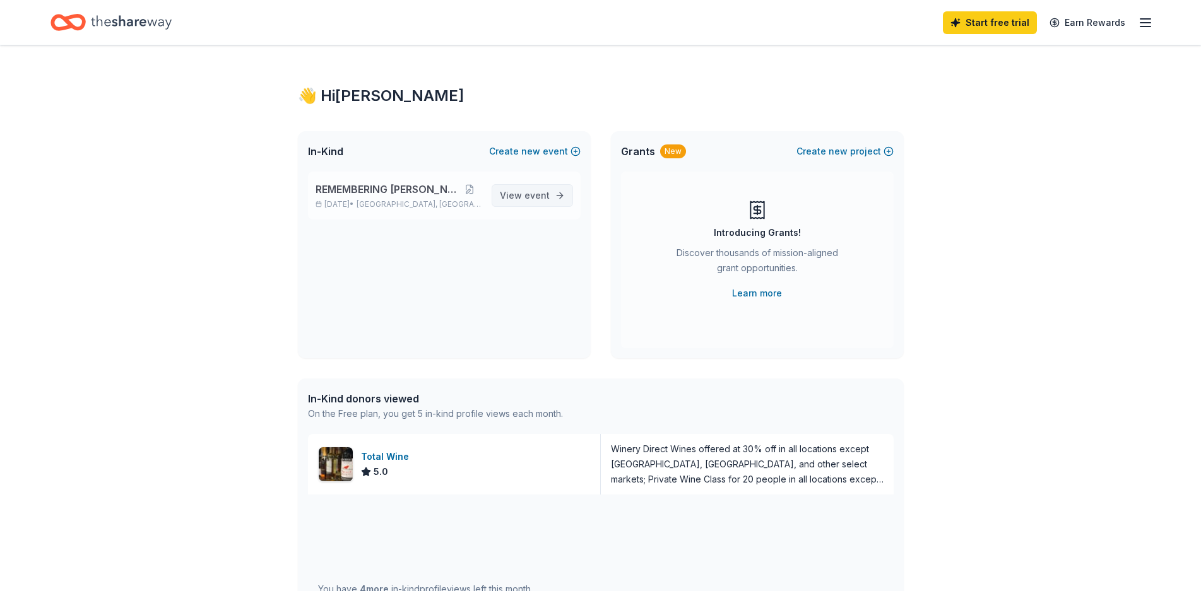
click at [545, 200] on span "event" at bounding box center [536, 195] width 25 height 11
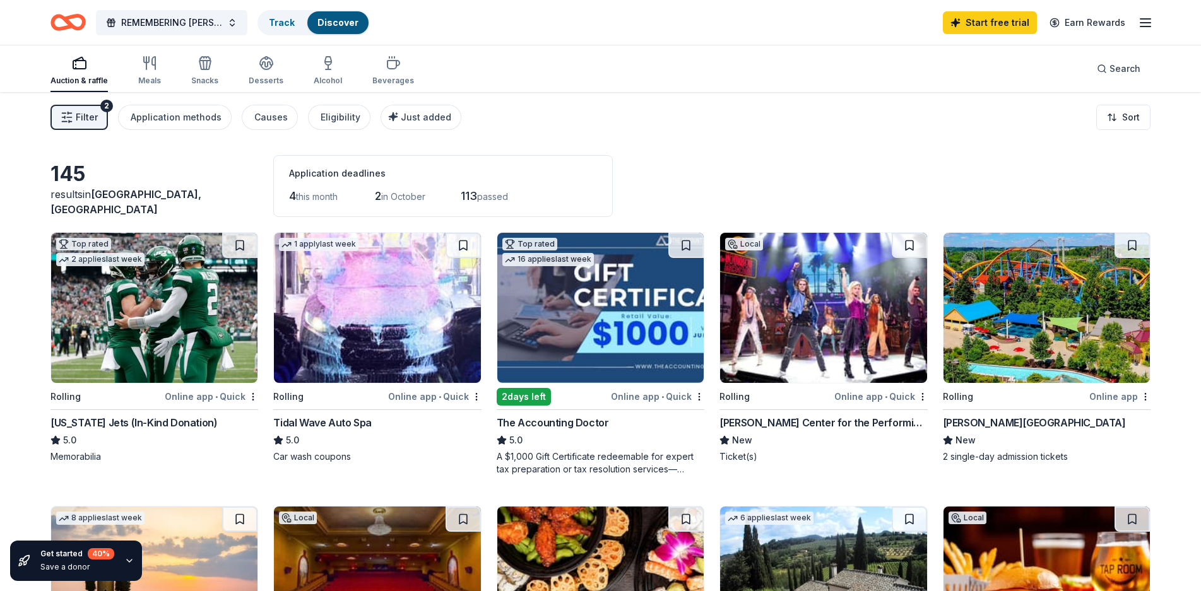
click at [168, 317] on img at bounding box center [154, 308] width 206 height 150
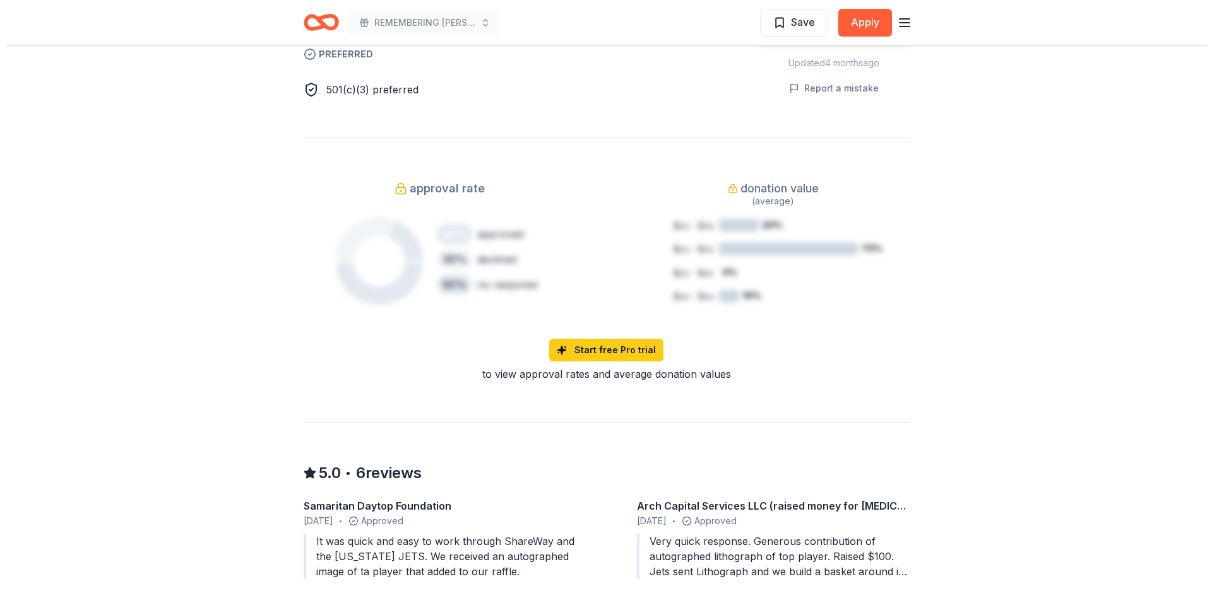
scroll to position [505, 0]
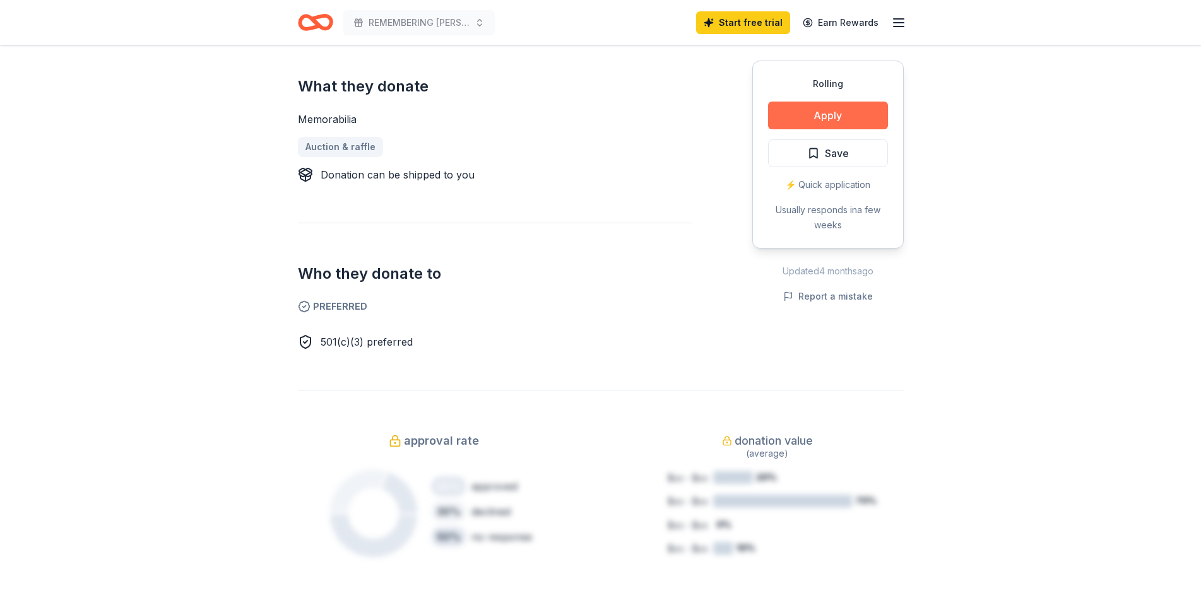
click at [811, 116] on button "Apply" at bounding box center [828, 116] width 120 height 28
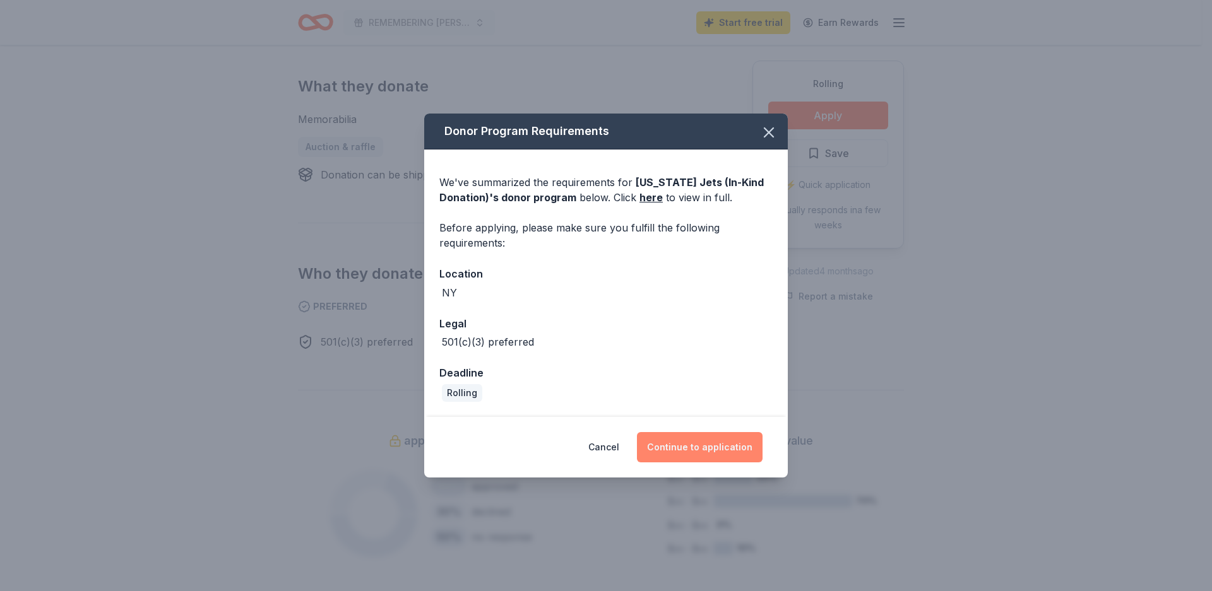
click at [723, 449] on button "Continue to application" at bounding box center [700, 447] width 126 height 30
